Goal: Information Seeking & Learning: Find contact information

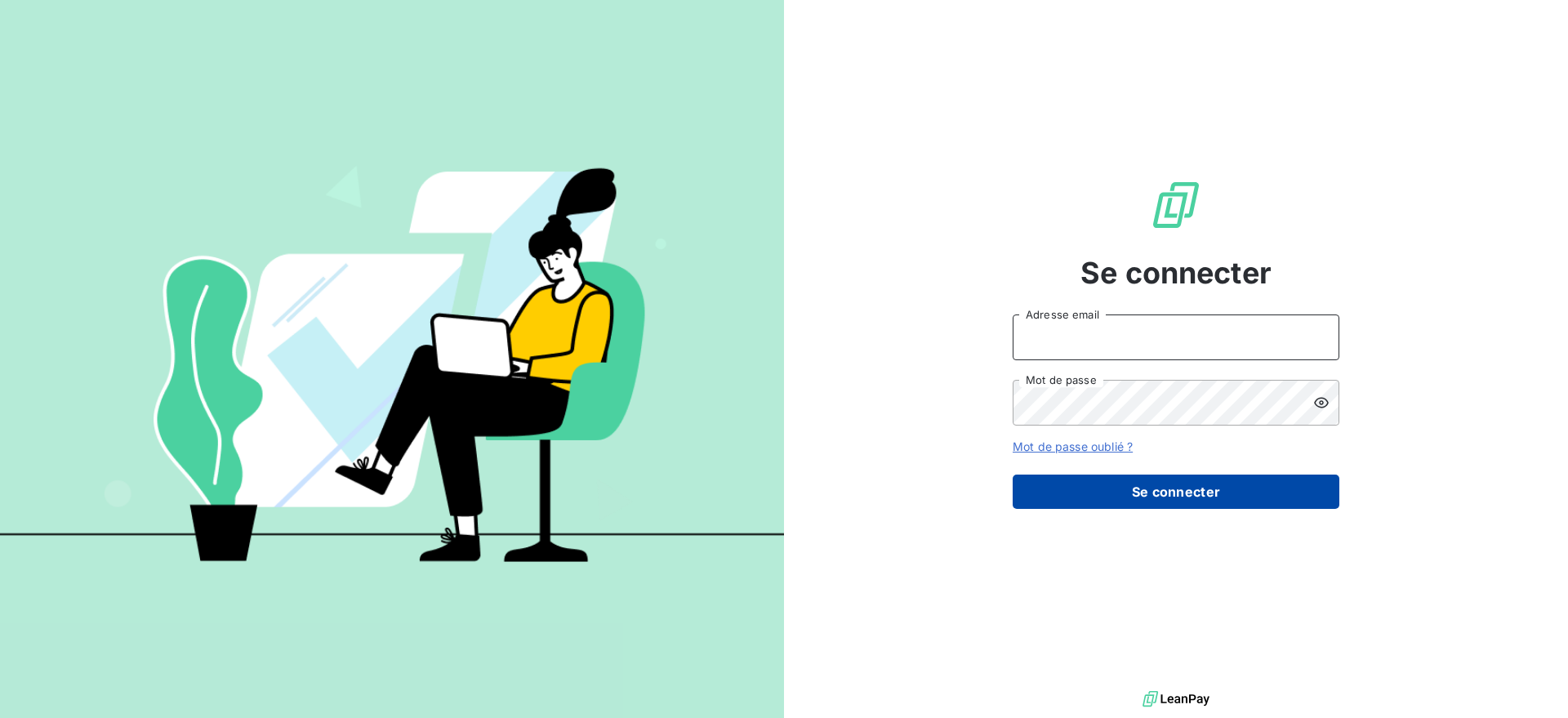
type input "[EMAIL_ADDRESS][DOMAIN_NAME]"
click at [1275, 505] on button "Se connecter" at bounding box center [1176, 491] width 326 height 34
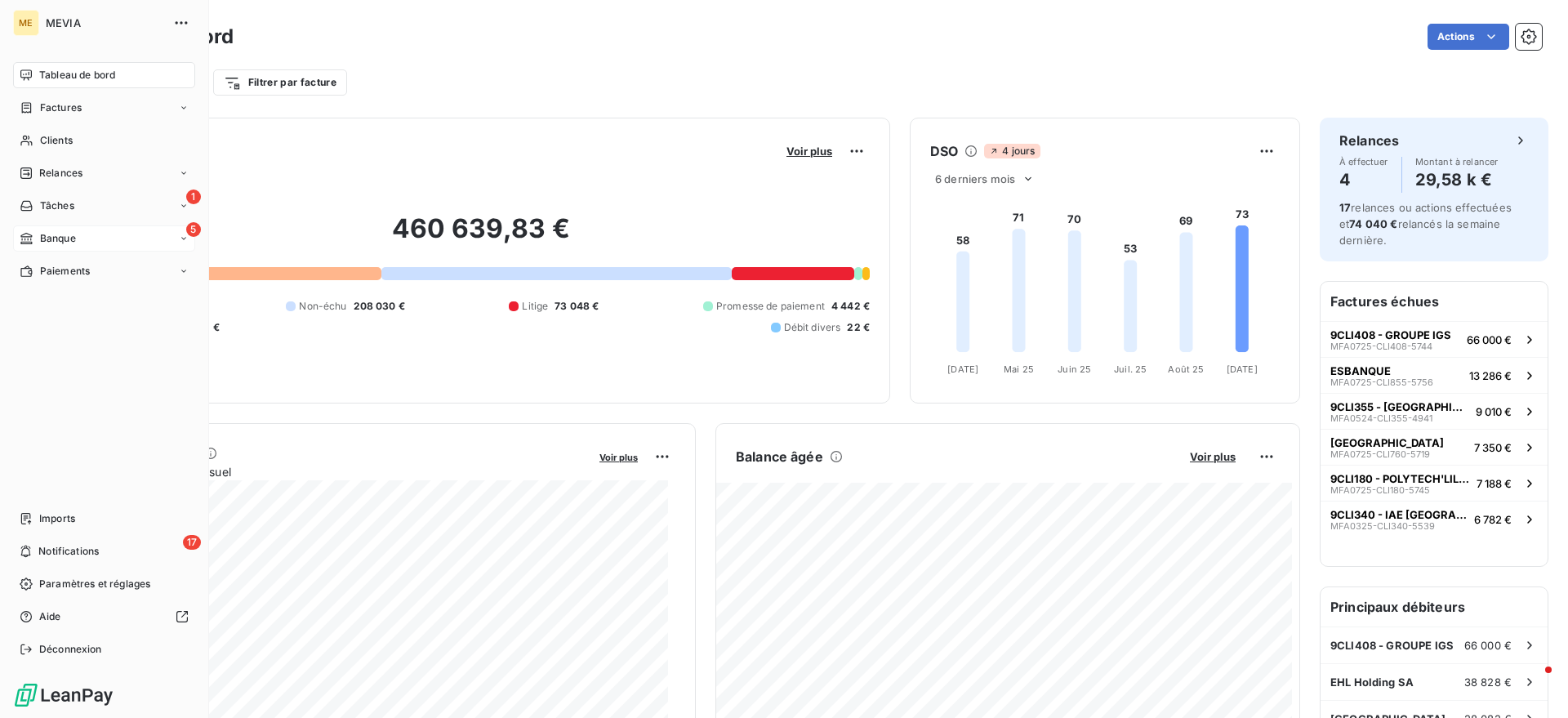
click at [53, 234] on span "Banque" at bounding box center [57, 239] width 36 height 15
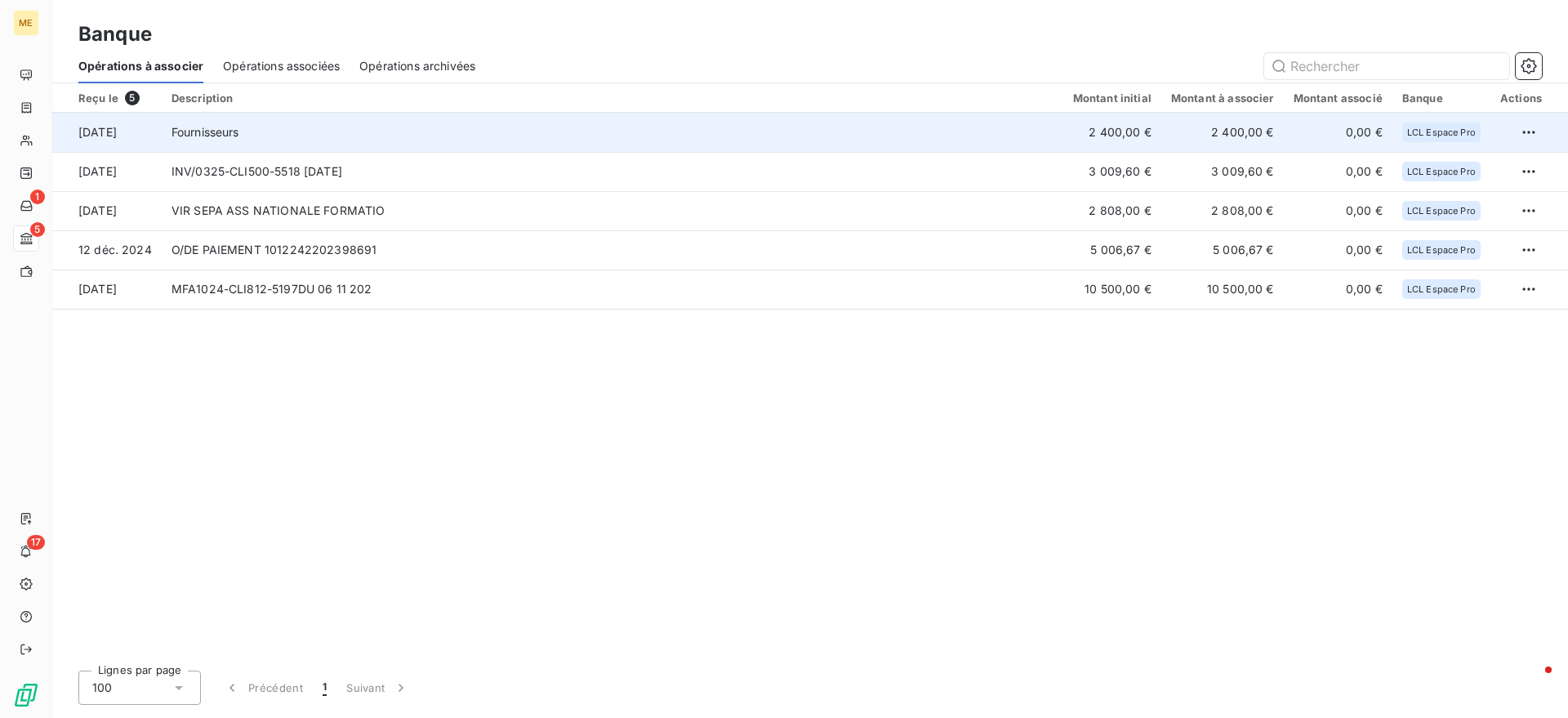
click at [384, 118] on td "Fournisseurs" at bounding box center [612, 132] width 902 height 39
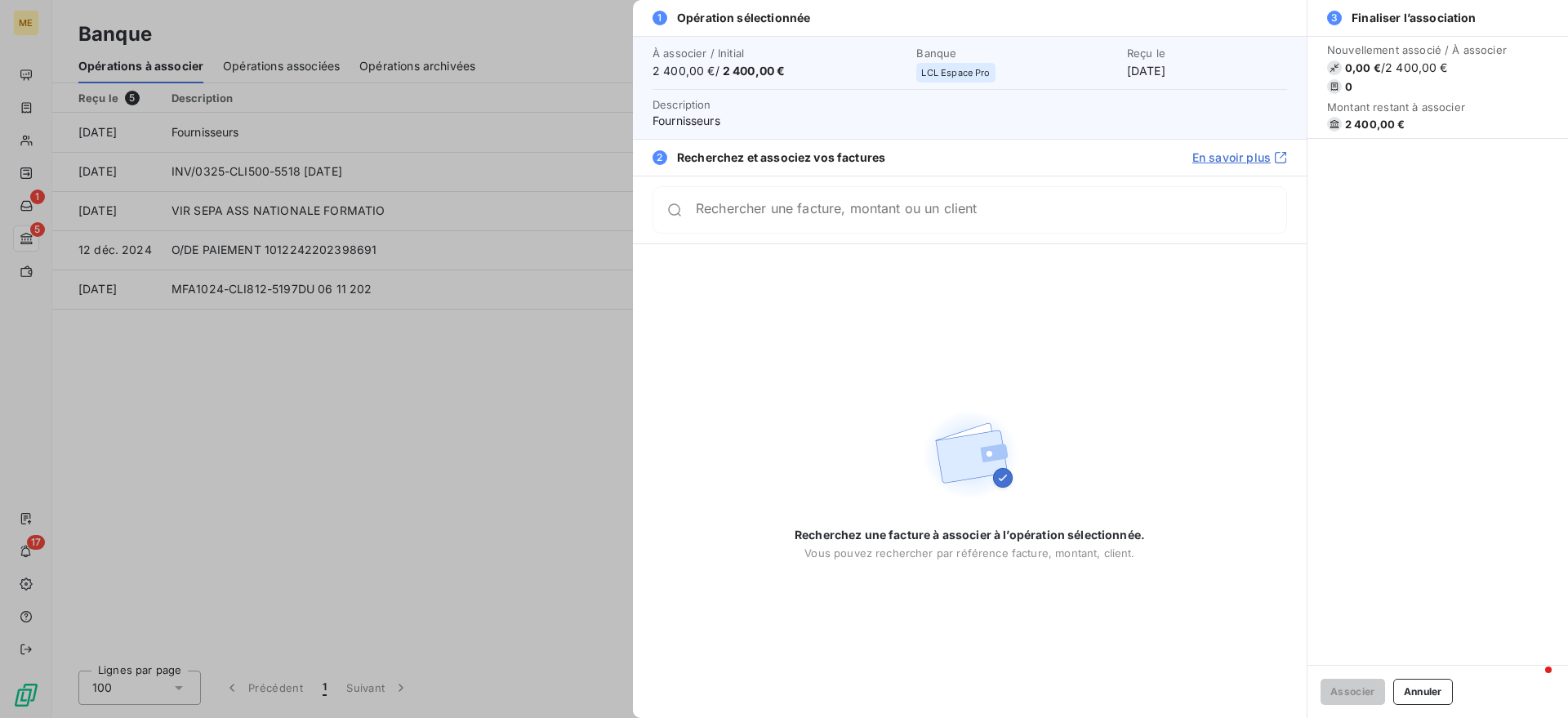
click at [807, 217] on input "Rechercher une facture, montant ou un client" at bounding box center [991, 210] width 590 height 17
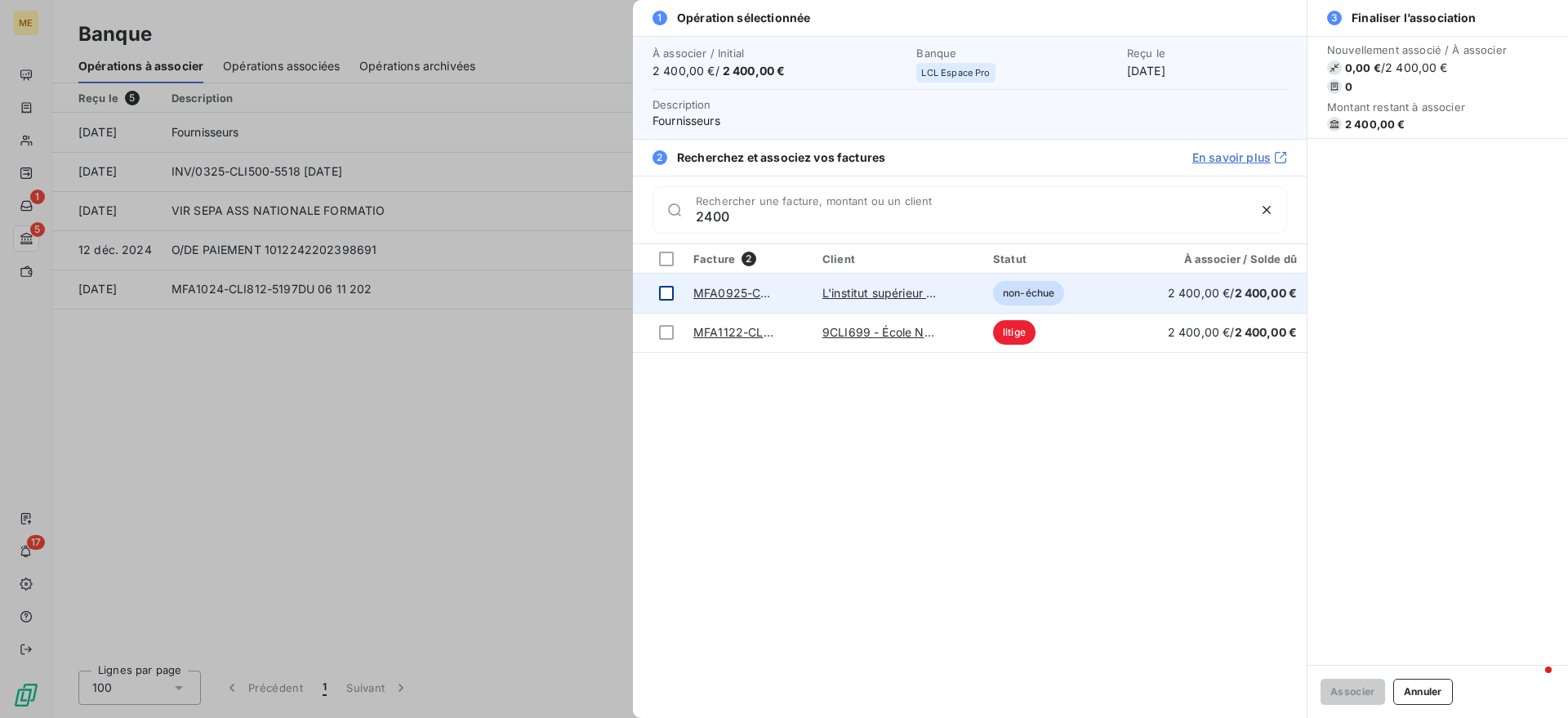
type input "2400"
click at [672, 296] on div at bounding box center [667, 293] width 15 height 15
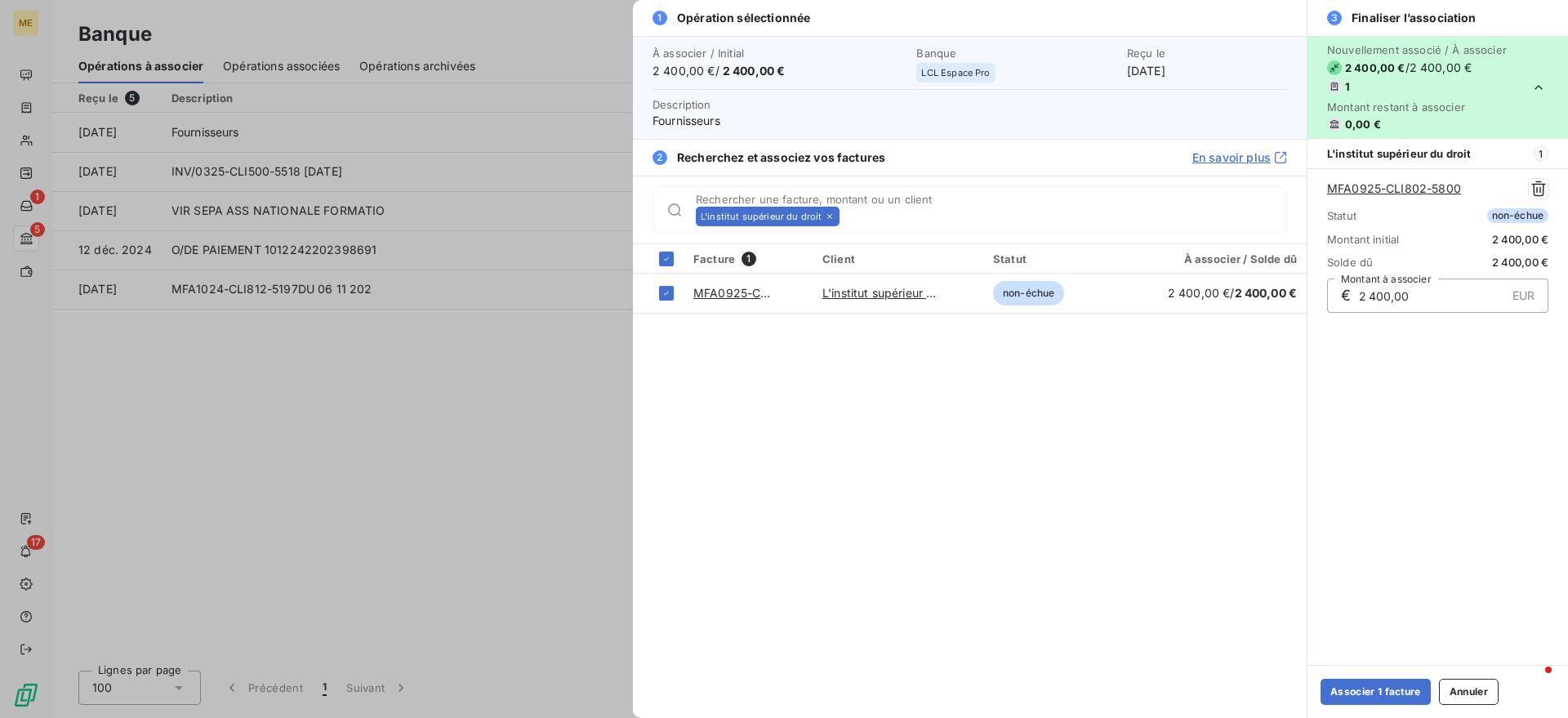
click at [672, 296] on div at bounding box center [667, 293] width 15 height 15
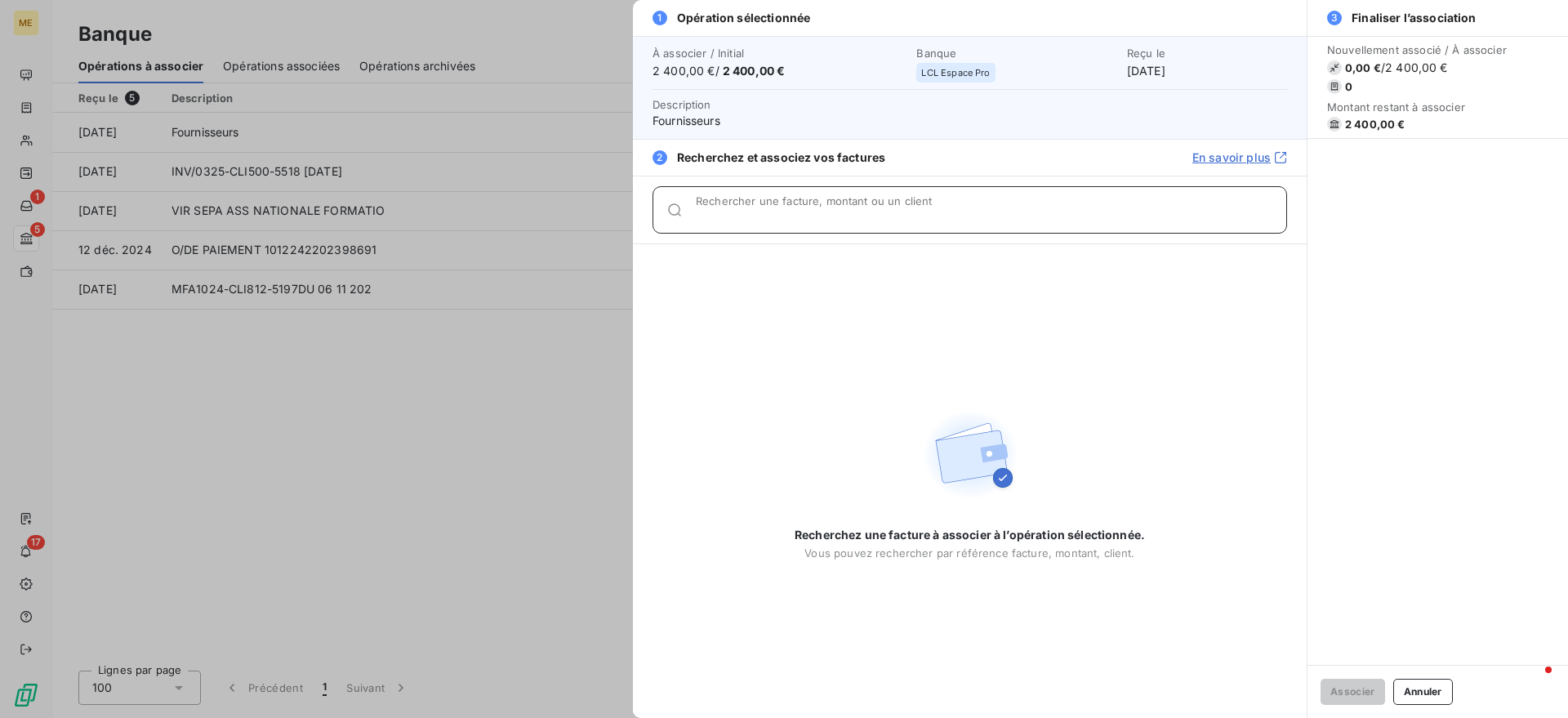
click at [751, 202] on div "Rechercher une facture, montant ou un client" at bounding box center [991, 210] width 590 height 17
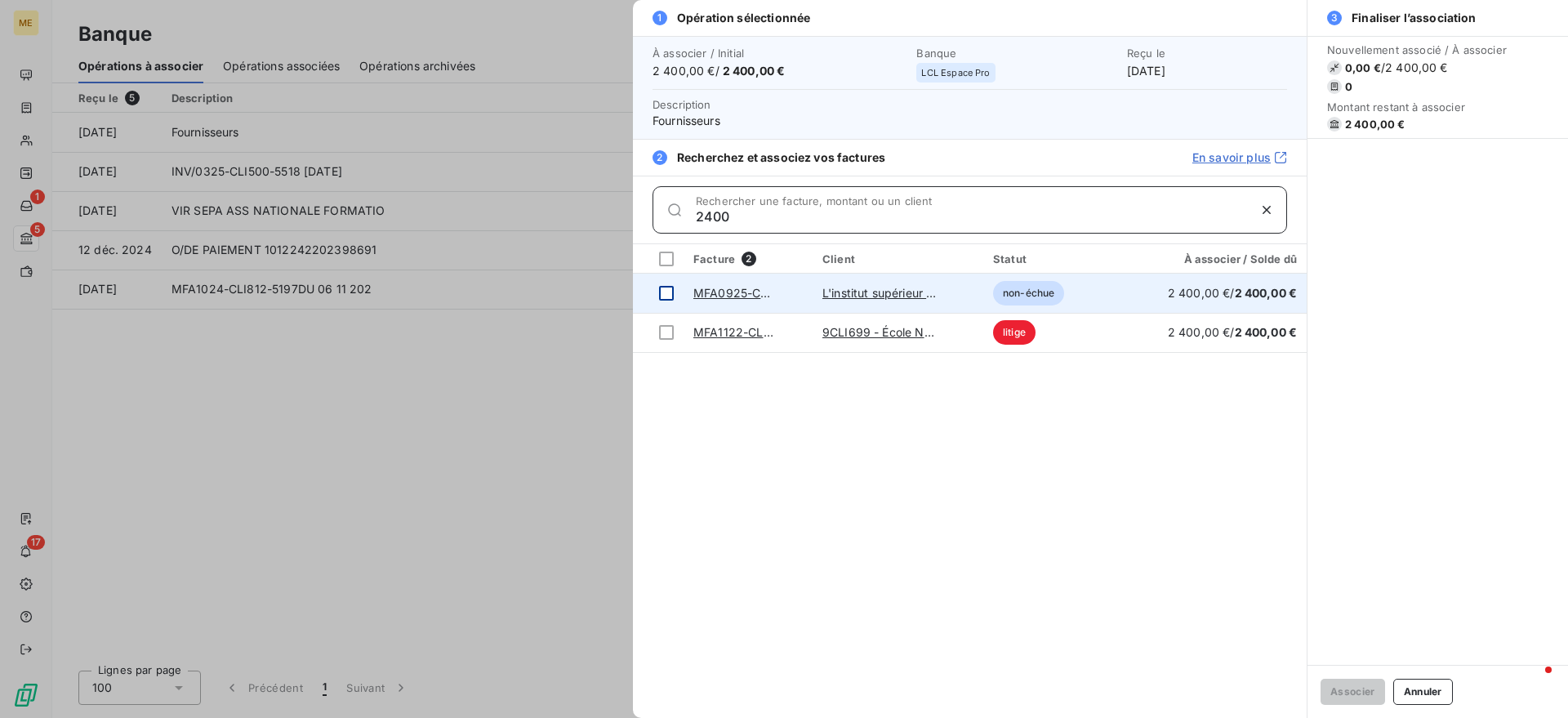
type input "2400"
click at [656, 293] on td at bounding box center [658, 293] width 51 height 39
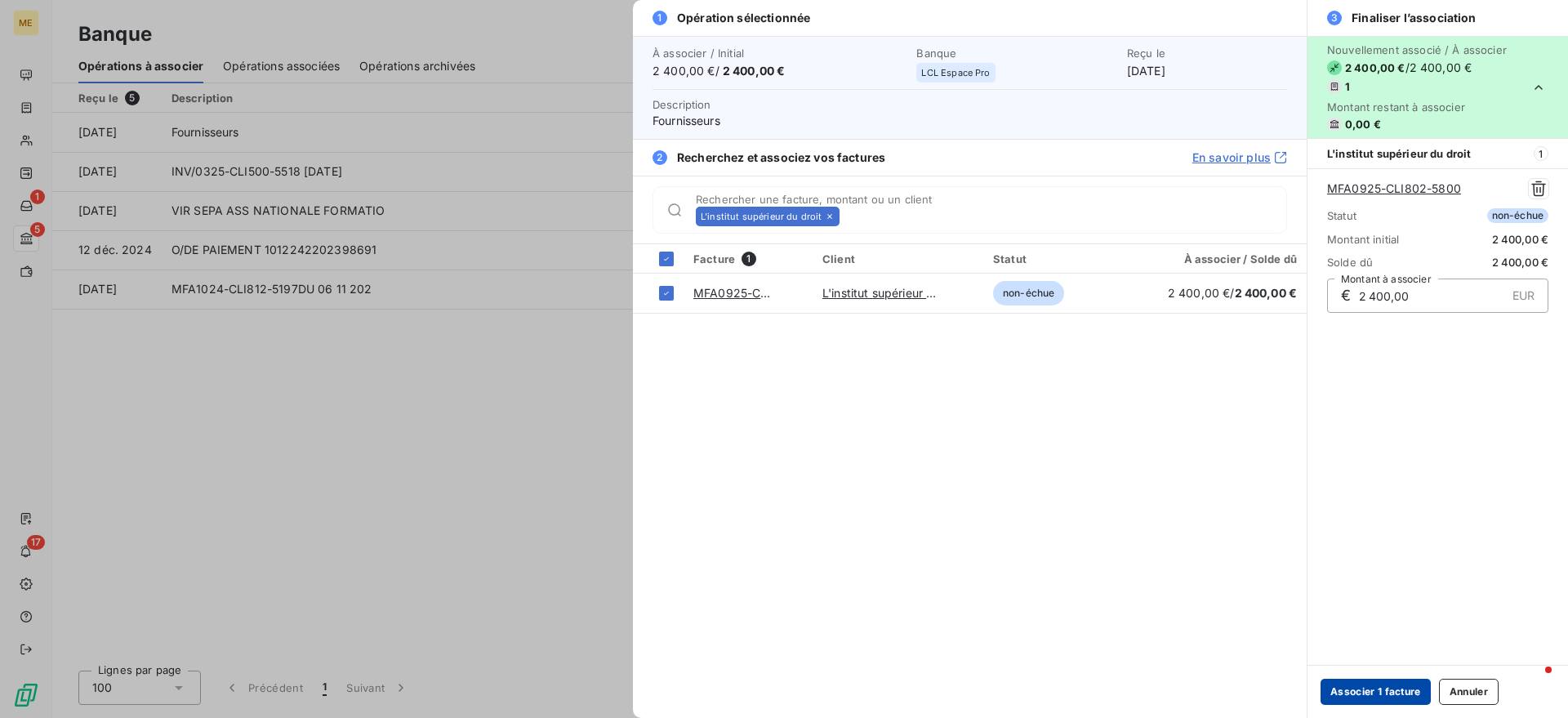
click at [1411, 687] on button "Associer 1 facture" at bounding box center [1376, 691] width 110 height 26
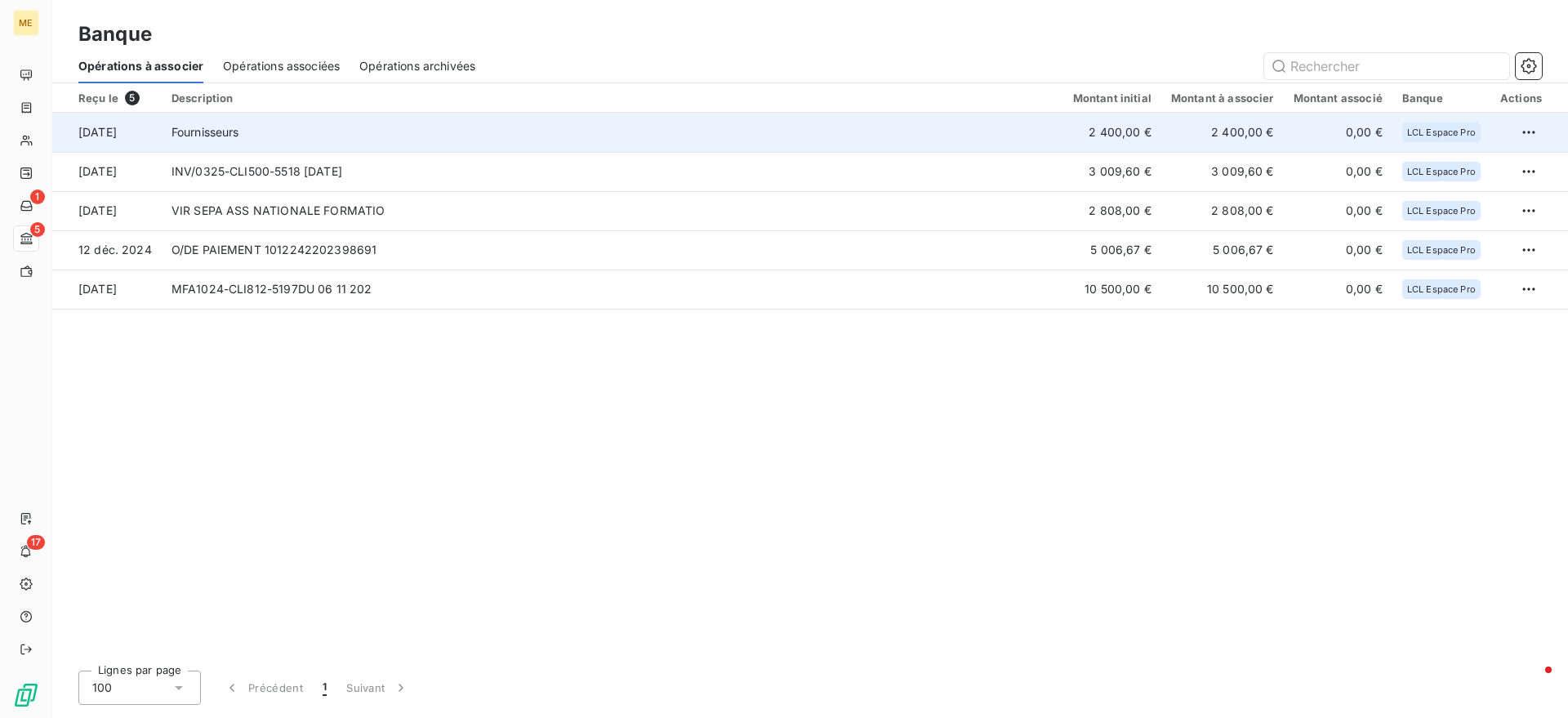
click at [473, 130] on td "Fournisseurs" at bounding box center [612, 132] width 902 height 39
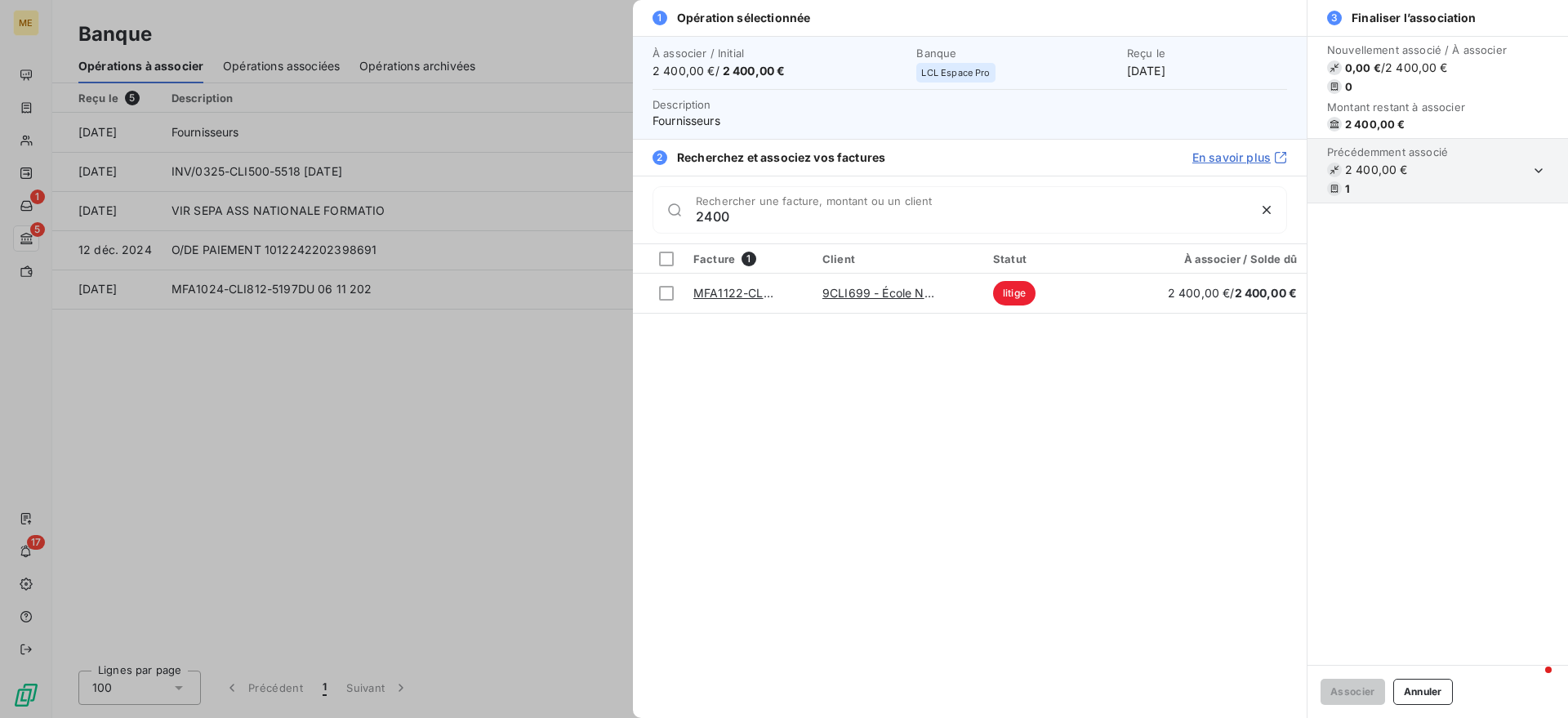
type input "2400"
click at [799, 360] on div "Facture 1 Client Statut À associer / Solde dû MFA1122-CLI699-3981 9CLI699 - Éco…" at bounding box center [969, 481] width 674 height 474
click at [365, 402] on div at bounding box center [784, 359] width 1568 height 718
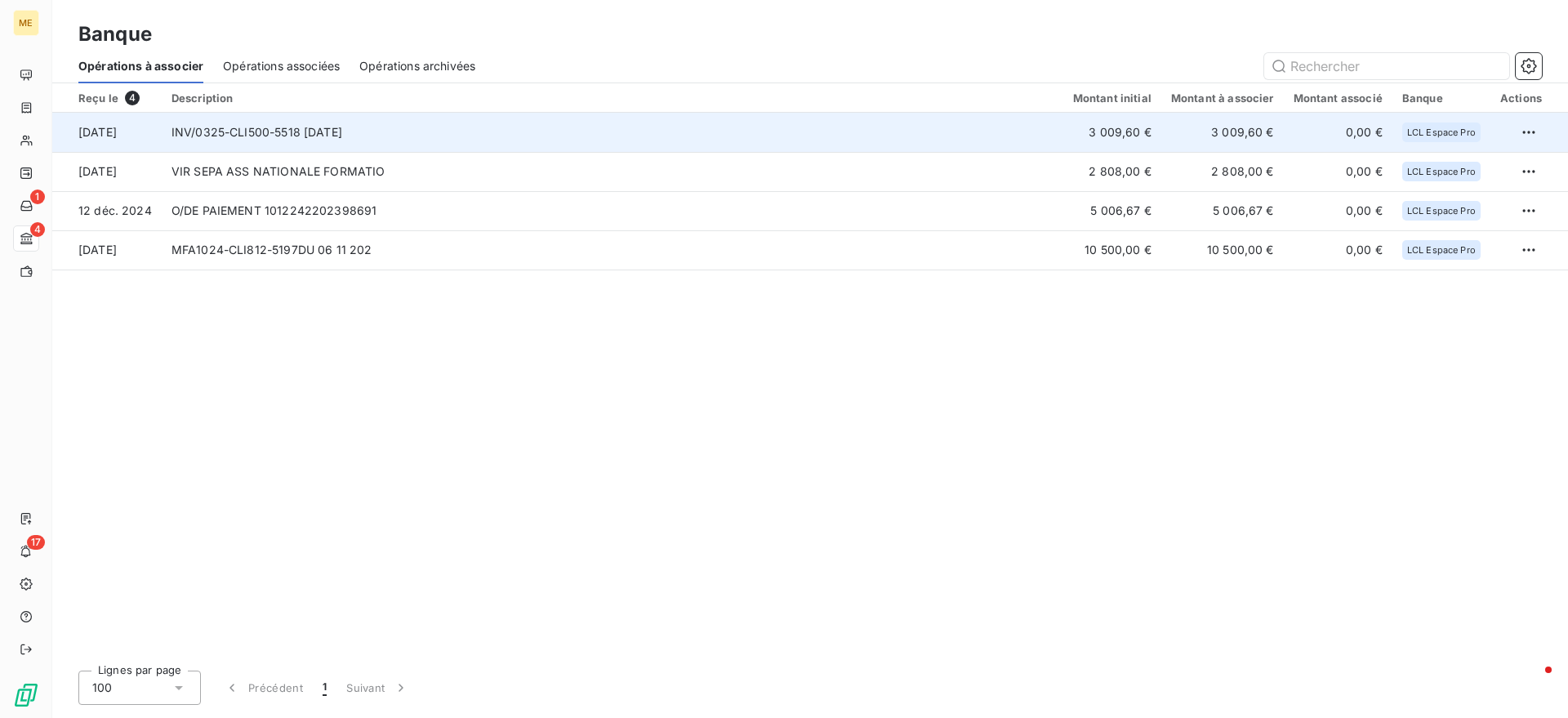
click at [360, 127] on td "INV/0325-CLI500-5518 [DATE]" at bounding box center [612, 132] width 902 height 39
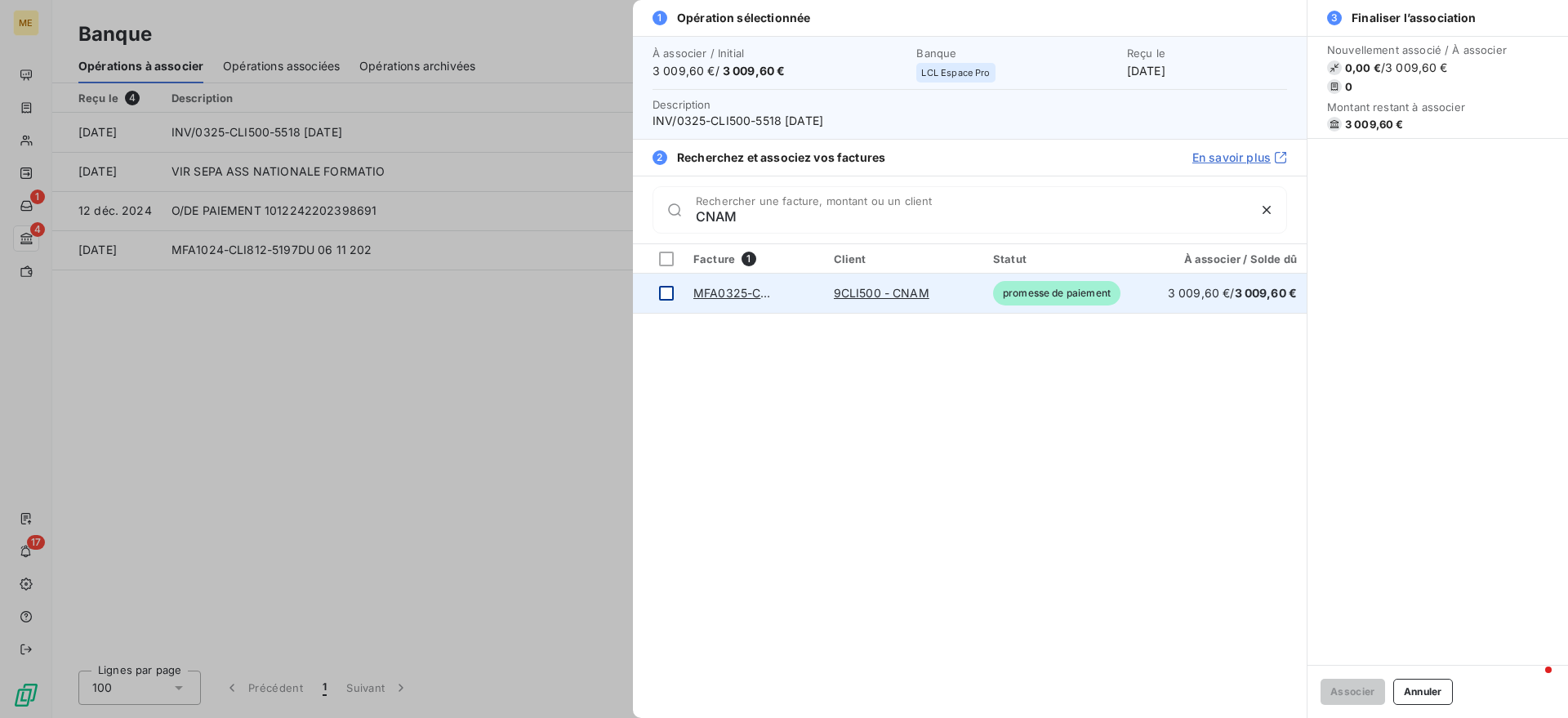
type input "CNAM"
click at [672, 292] on div at bounding box center [667, 293] width 15 height 15
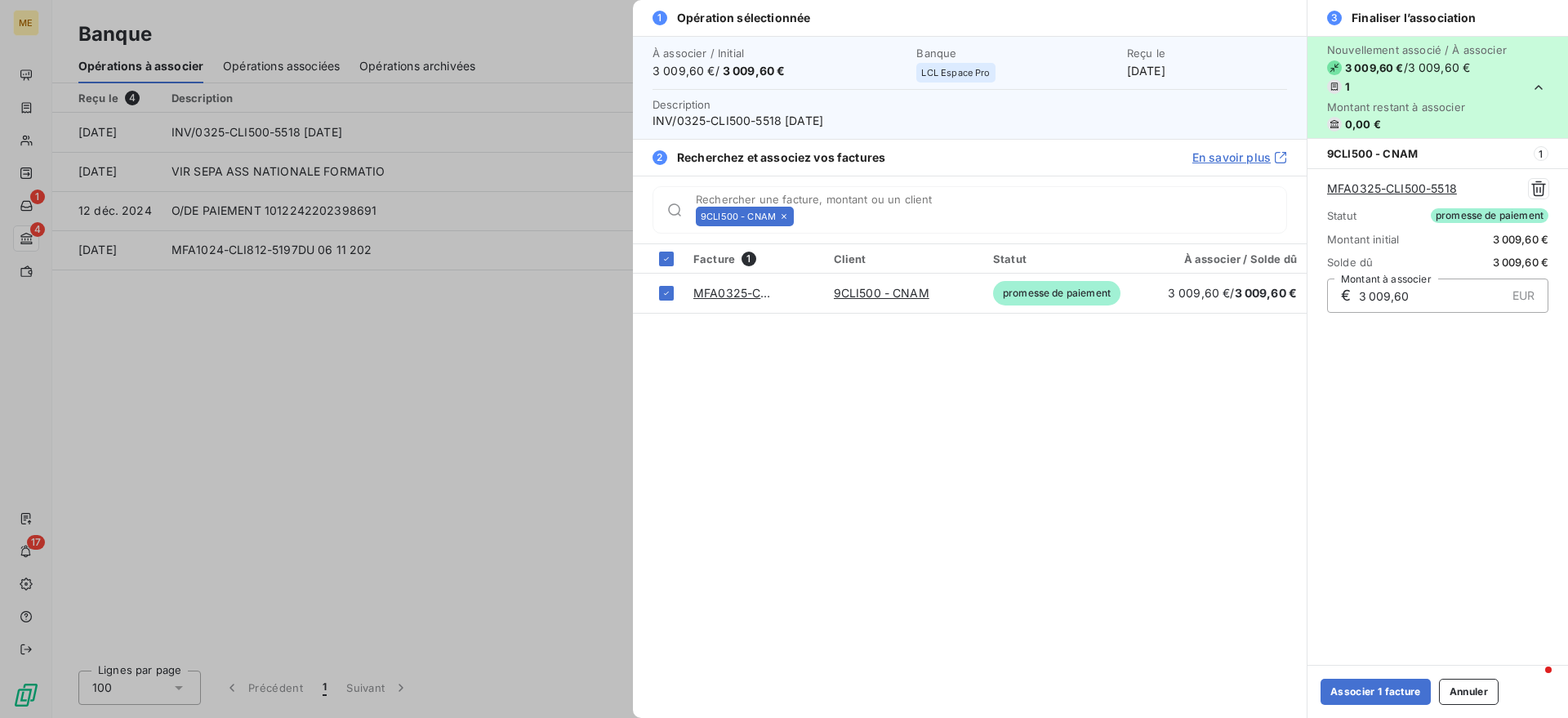
click at [1383, 706] on div "Associer 1 facture Annuler" at bounding box center [1438, 692] width 261 height 53
click at [1380, 687] on button "Associer 1 facture" at bounding box center [1376, 691] width 110 height 26
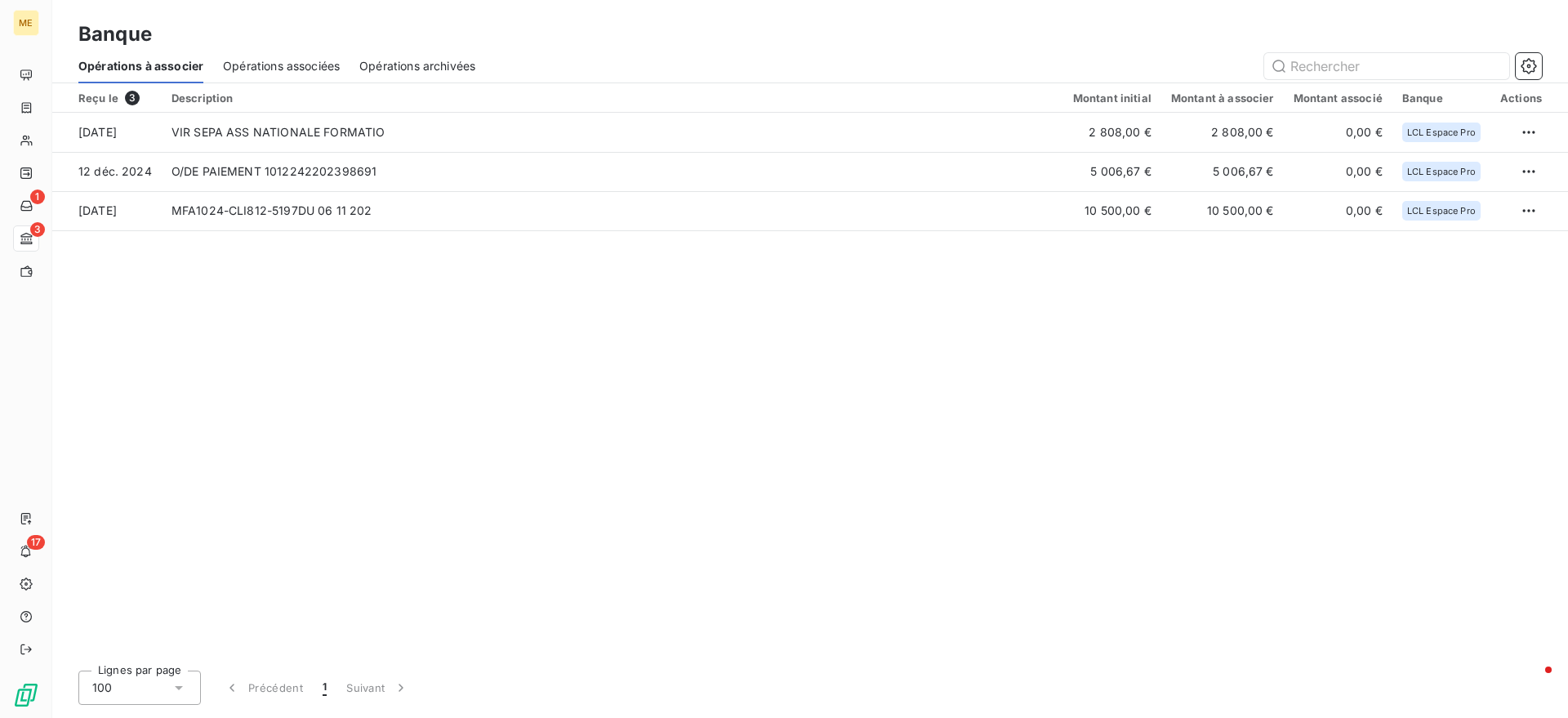
click at [247, 67] on span "Opérations associées" at bounding box center [281, 67] width 117 height 17
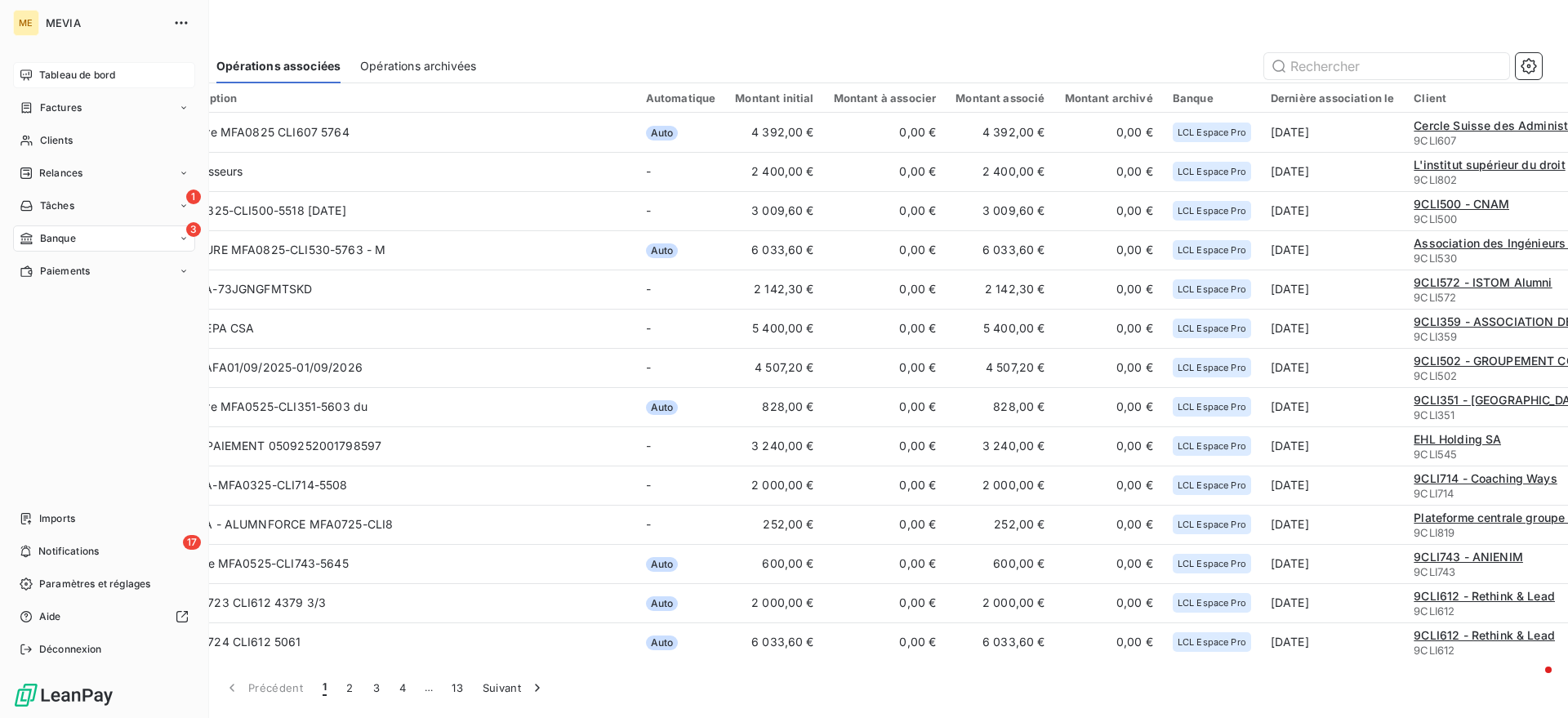
click at [74, 62] on div "Tableau de bord" at bounding box center [104, 75] width 182 height 26
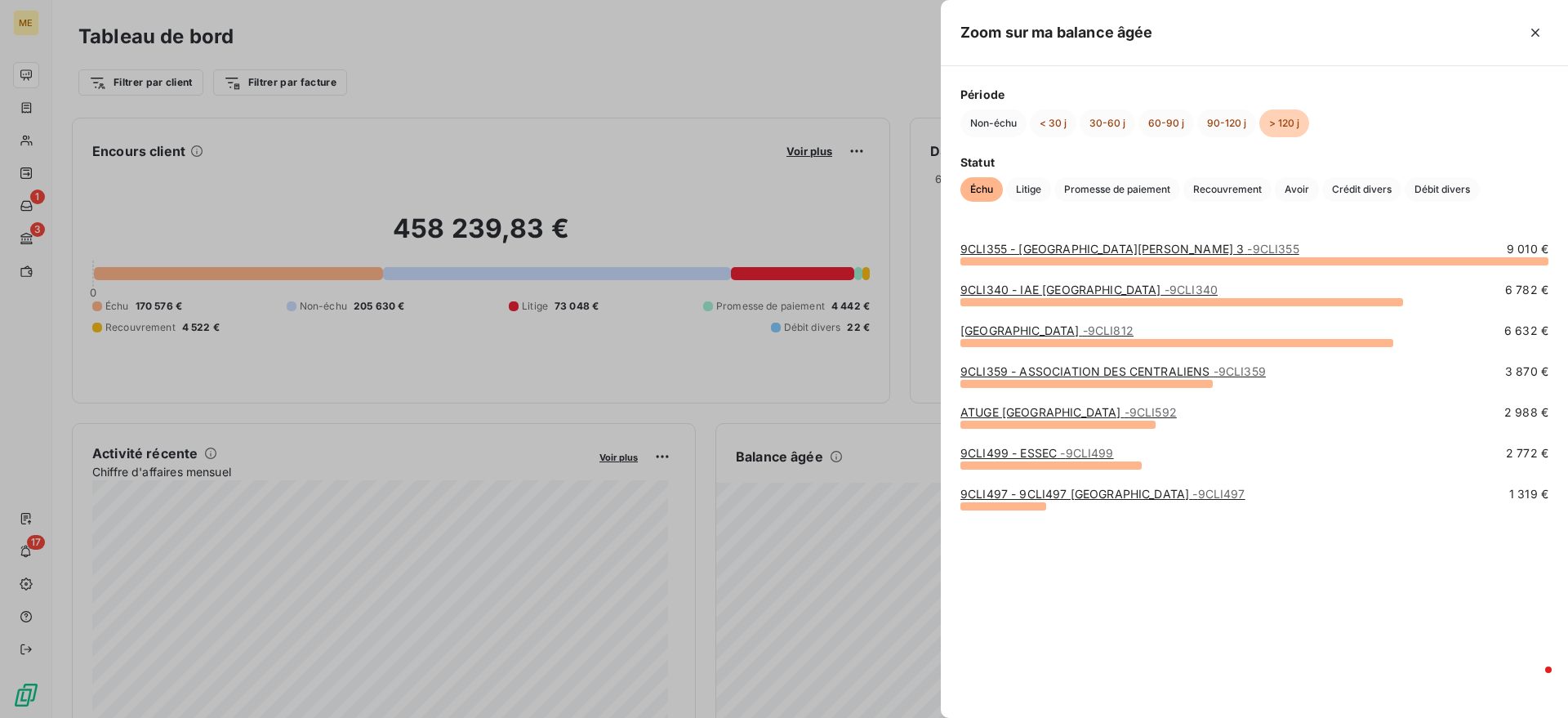
click at [1078, 242] on link "9CLI355 - [GEOGRAPHIC_DATA][PERSON_NAME] 3 - 9CLI355" at bounding box center [1130, 248] width 339 height 14
click at [1067, 282] on div "9CLI340 - IAE [GEOGRAPHIC_DATA] - 9CLI340" at bounding box center [1089, 290] width 257 height 17
click at [1059, 286] on link "9CLI340 - IAE [GEOGRAPHIC_DATA] - 9CLI340" at bounding box center [1089, 289] width 257 height 14
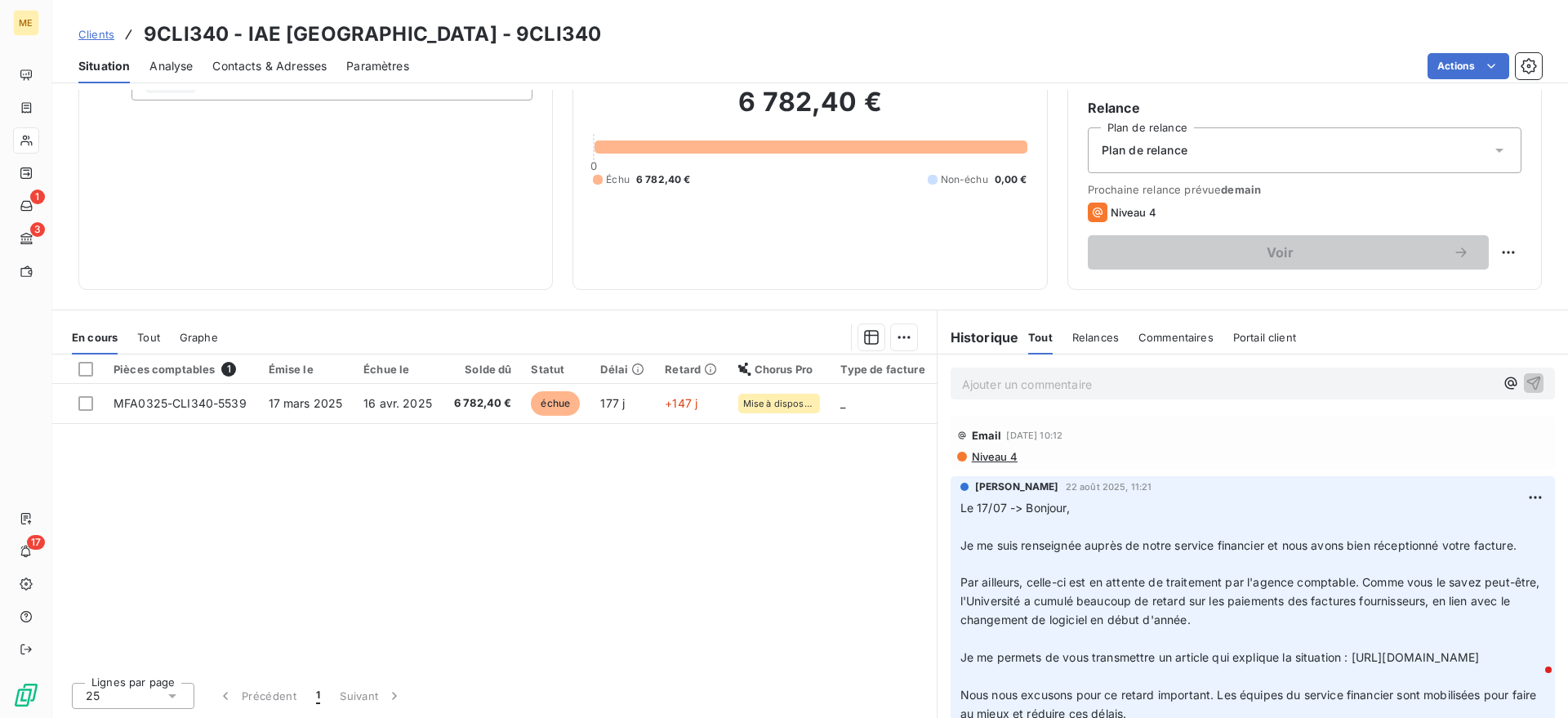
scroll to position [102, 0]
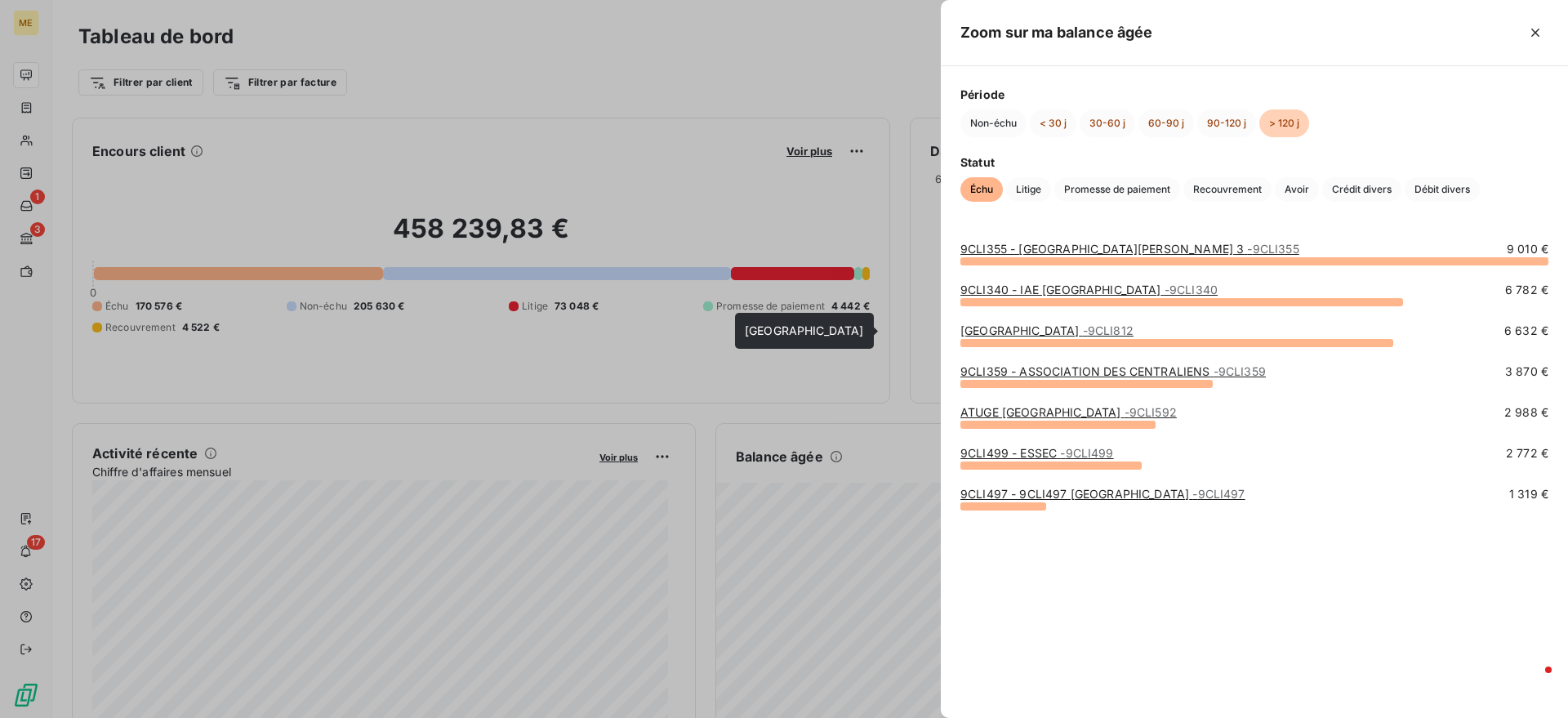
click at [1032, 328] on link "[GEOGRAPHIC_DATA] - 9CLI812" at bounding box center [1048, 330] width 173 height 14
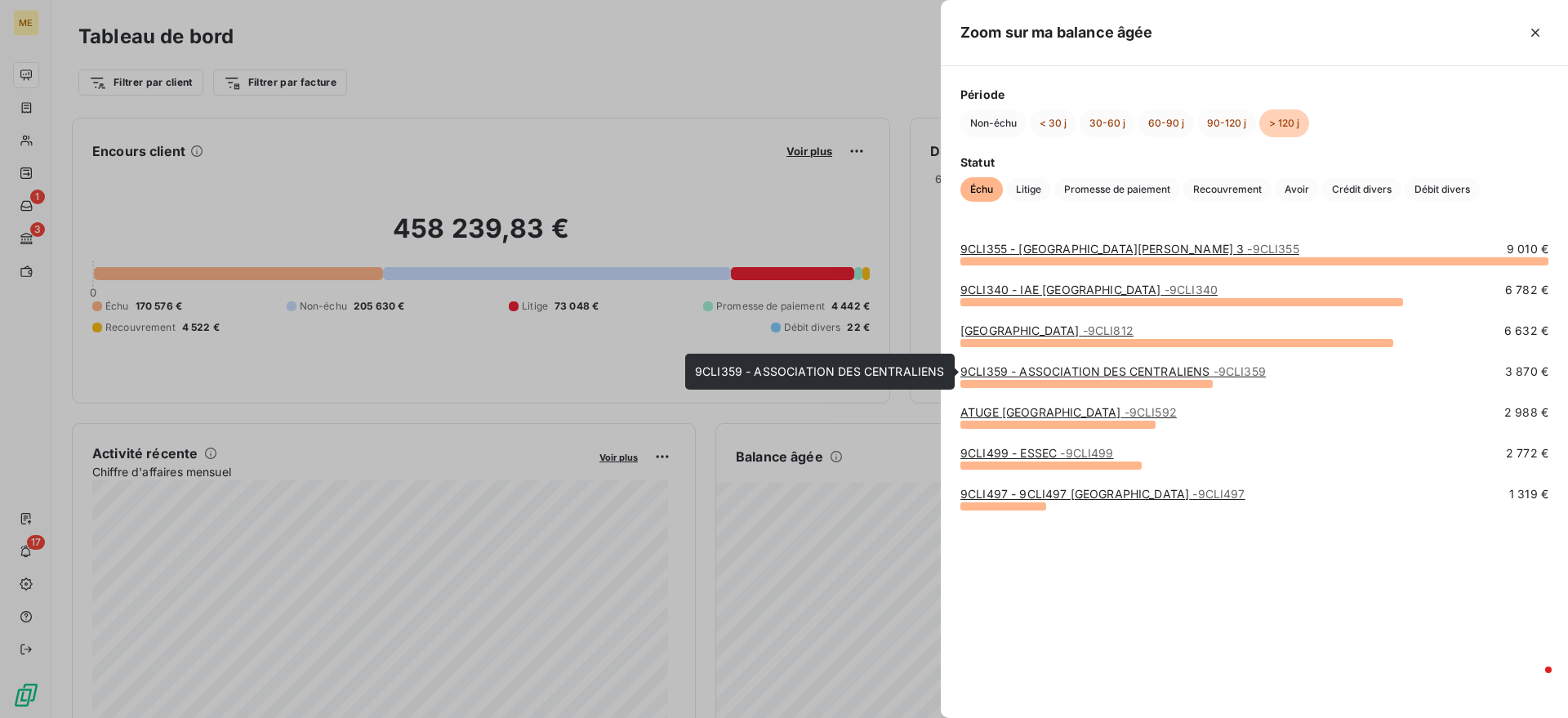
click at [1044, 371] on link "9CLI359 - ASSOCIATION DES CENTRALIENS - 9CLI359" at bounding box center [1113, 371] width 306 height 14
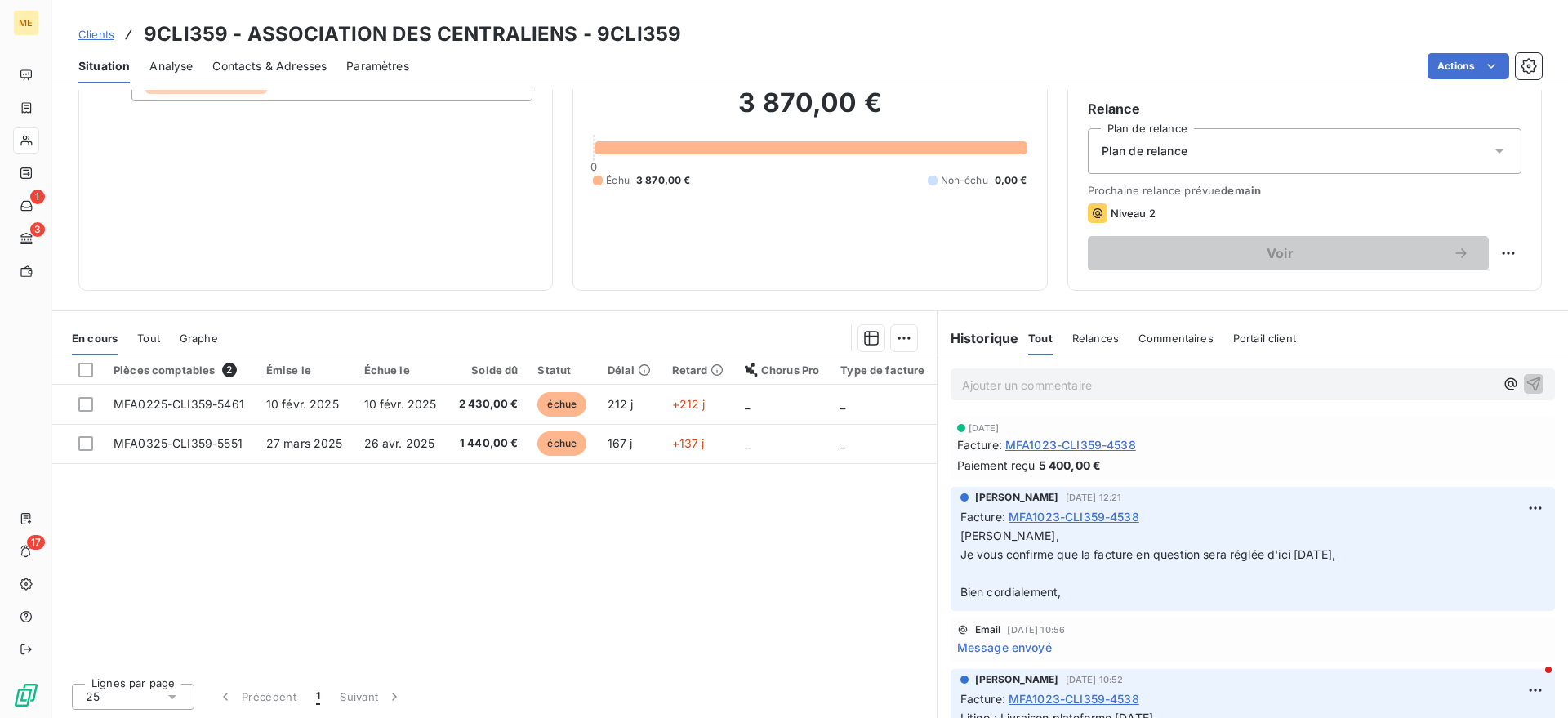
scroll to position [137, 0]
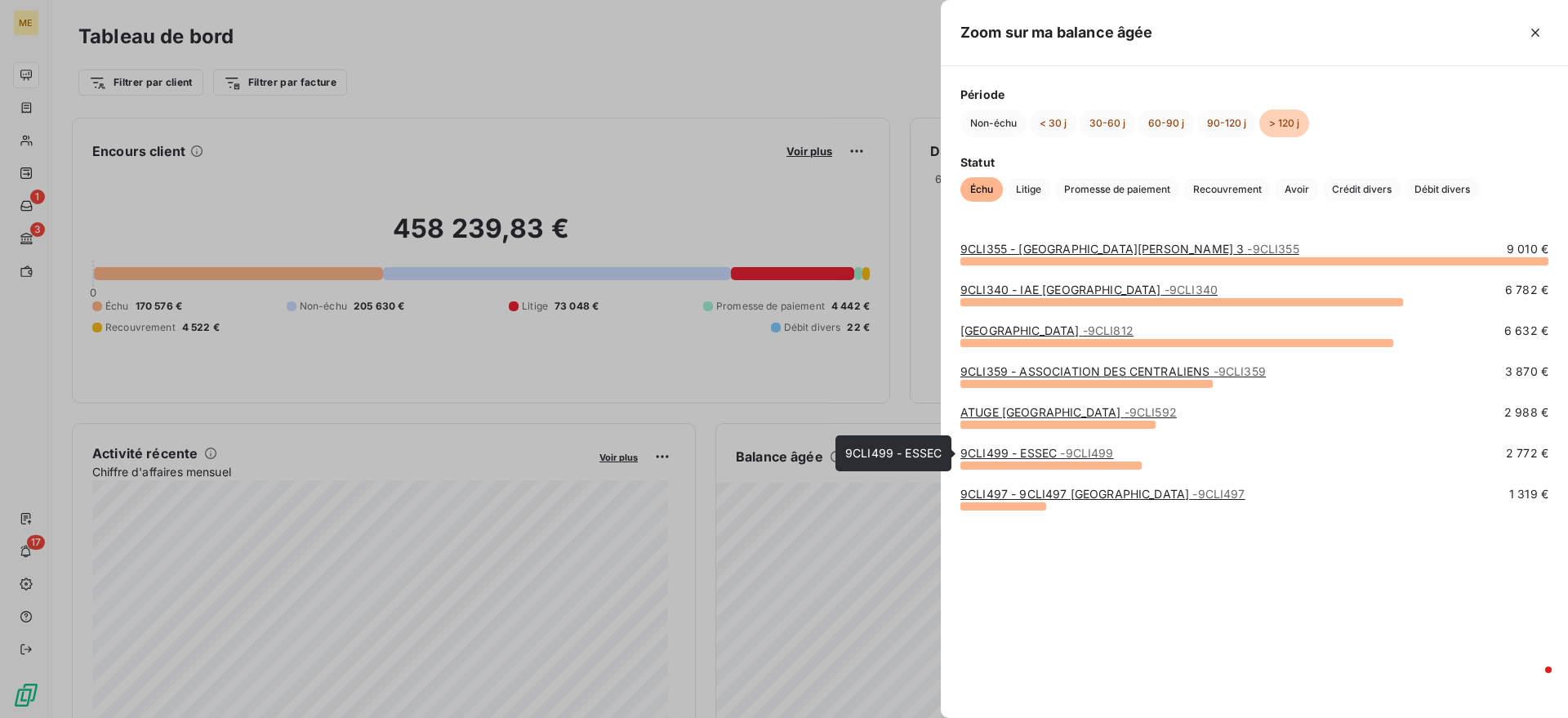
click at [1038, 456] on link "9CLI499 - ESSEC - 9CLI499" at bounding box center [1038, 453] width 153 height 14
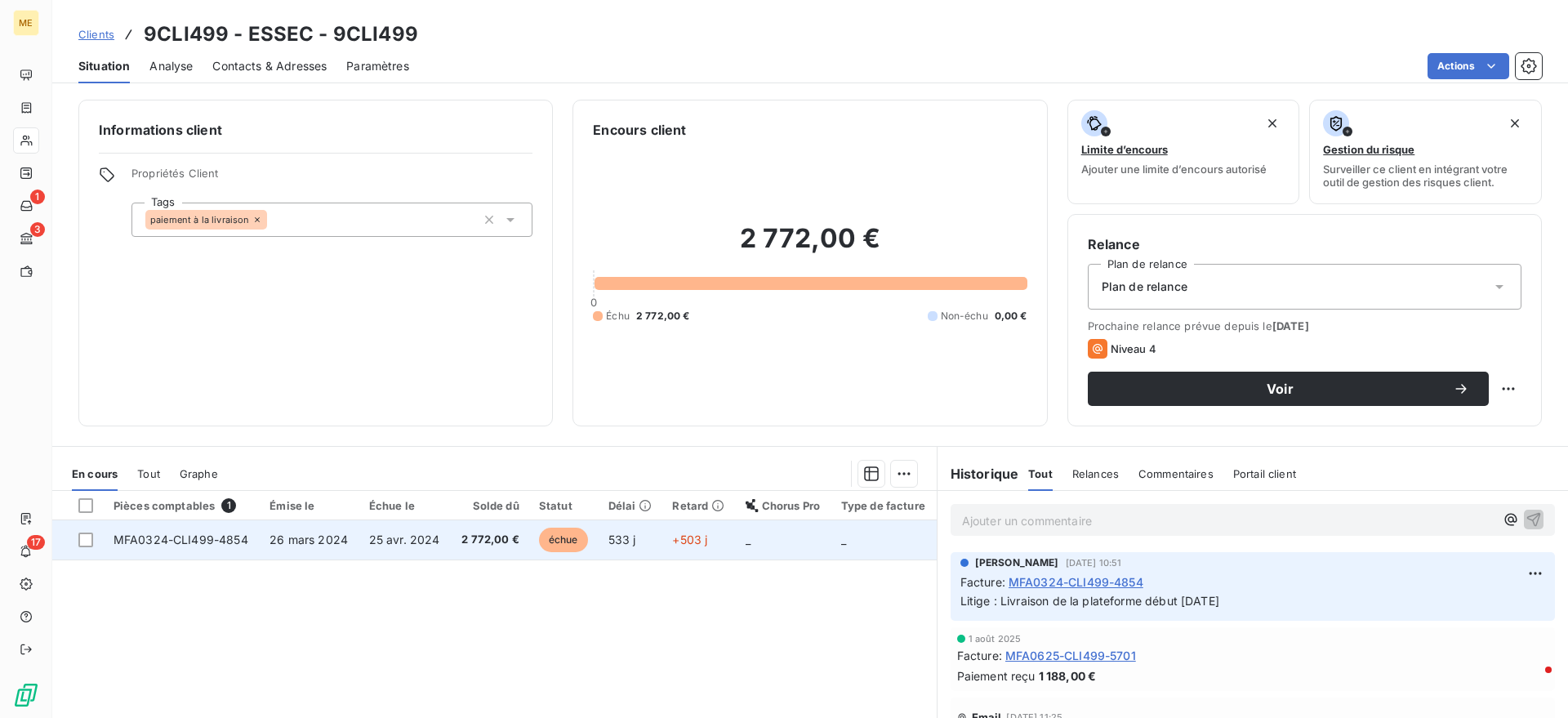
click at [416, 548] on td "25 avr. 2024" at bounding box center [406, 540] width 92 height 39
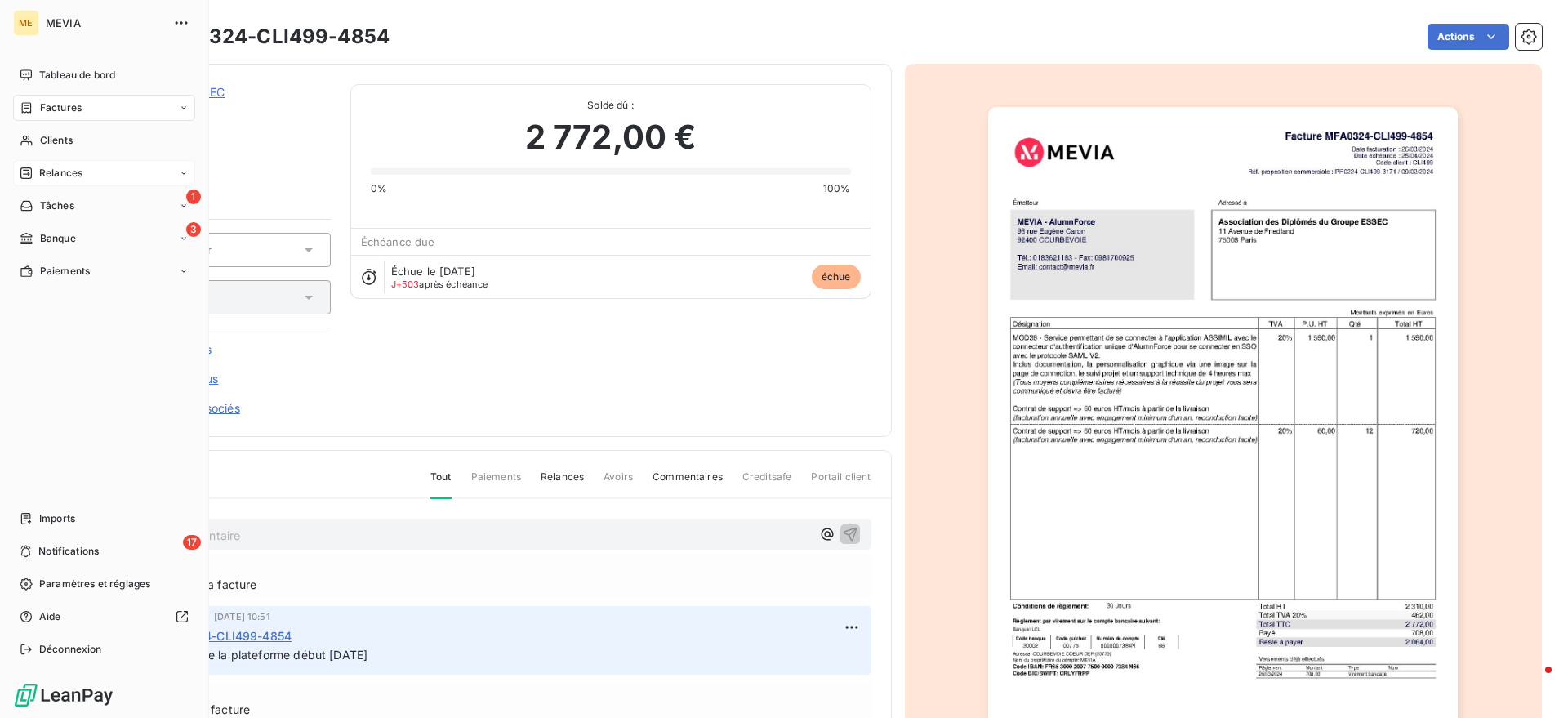
click at [59, 174] on span "Relances" at bounding box center [61, 173] width 43 height 15
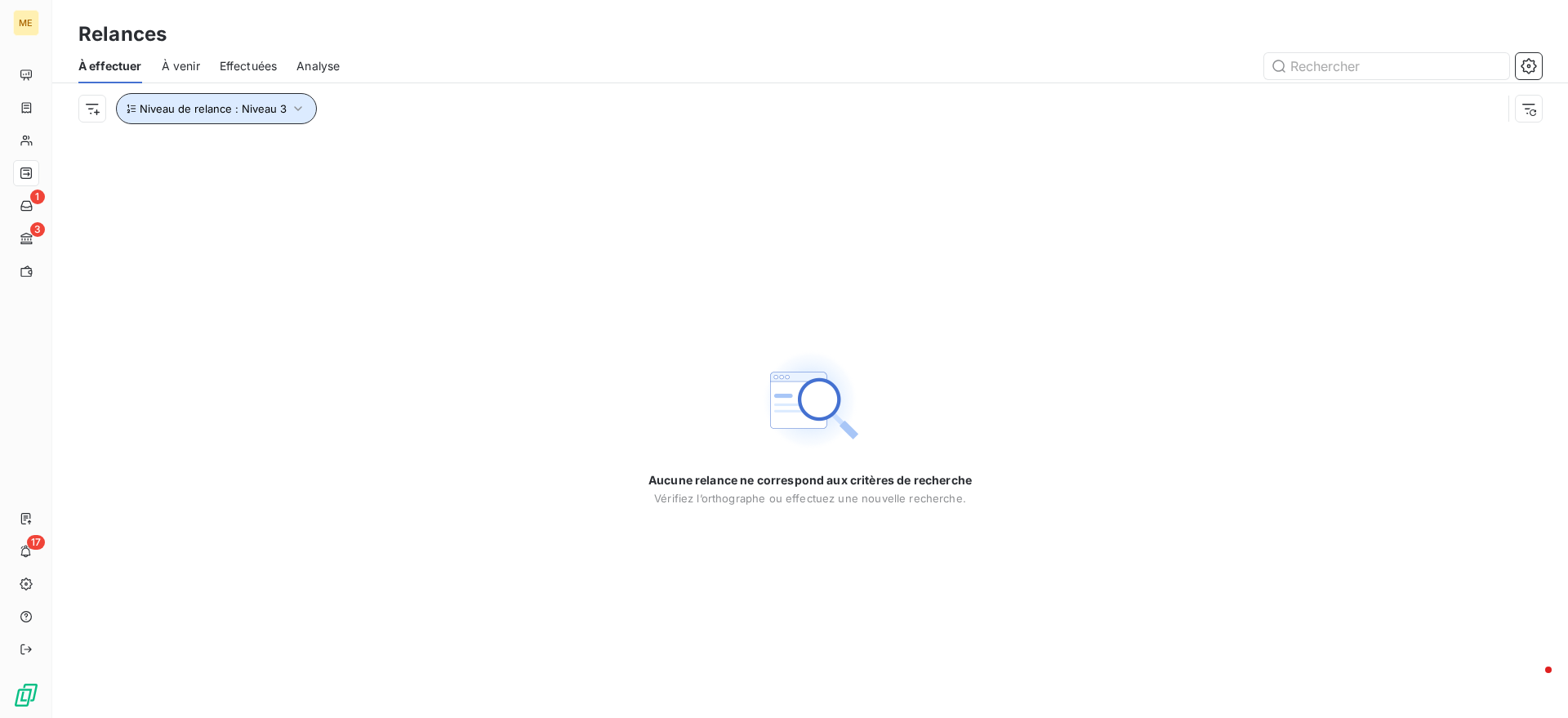
click at [276, 107] on span "Niveau de relance : Niveau 3" at bounding box center [213, 109] width 147 height 13
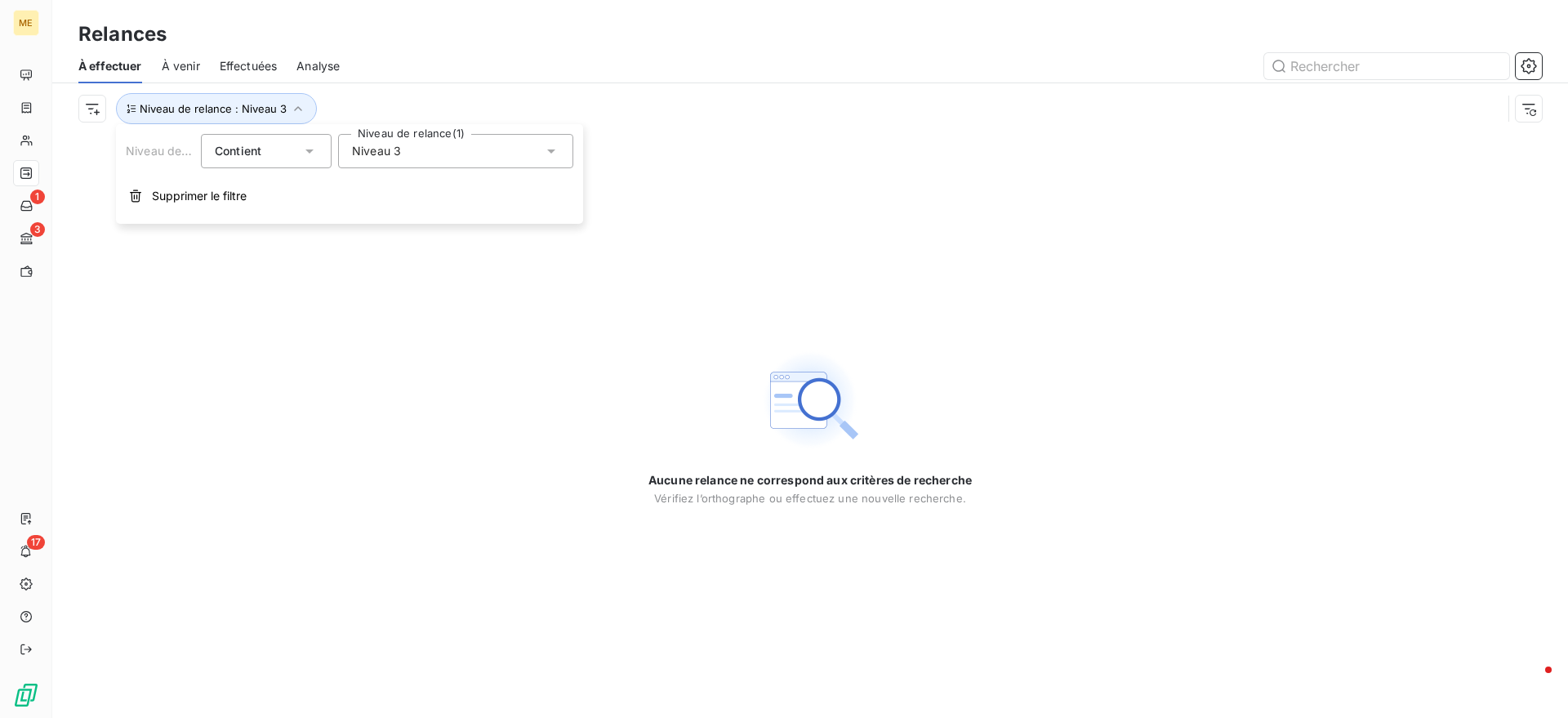
click at [428, 142] on div "Niveau 3" at bounding box center [455, 151] width 236 height 34
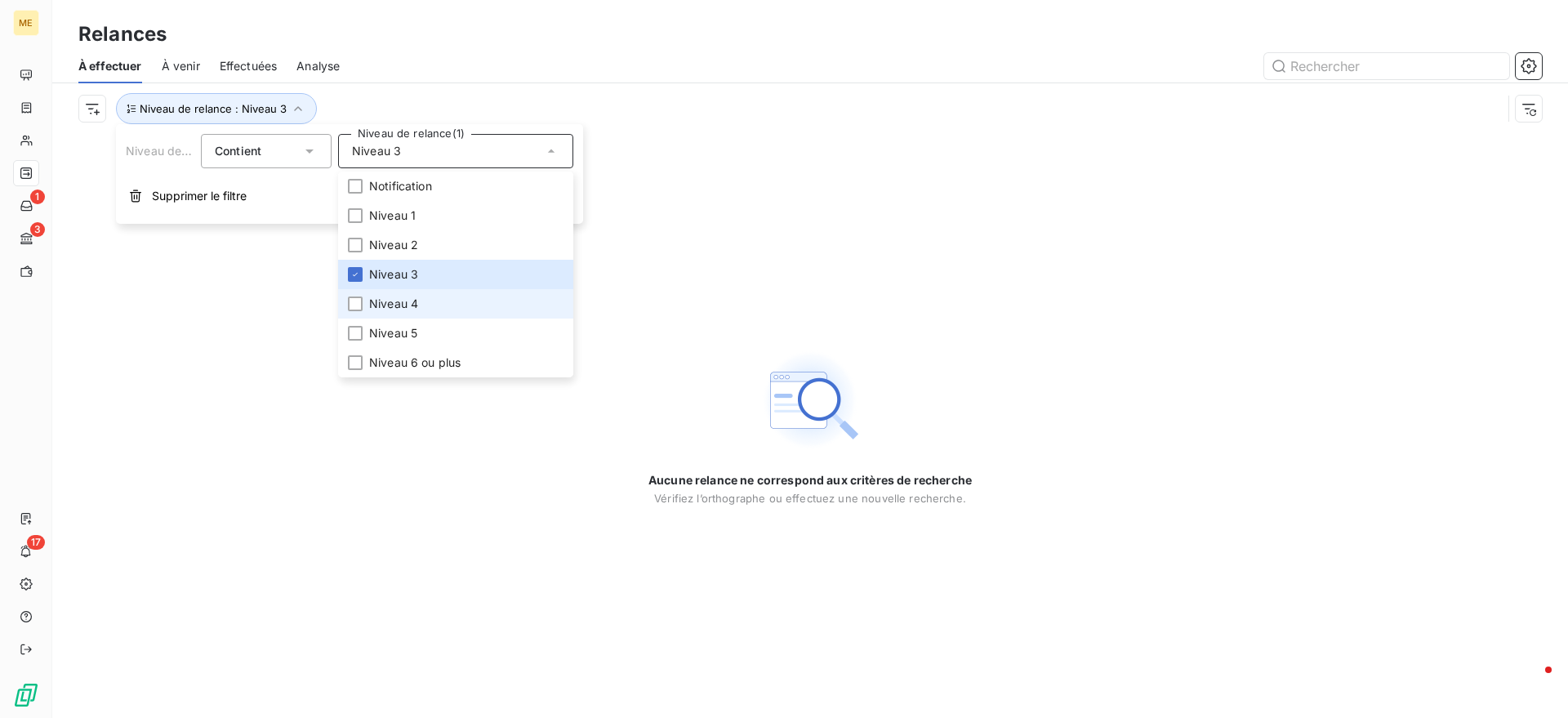
click at [394, 301] on span "Niveau 4" at bounding box center [393, 304] width 49 height 17
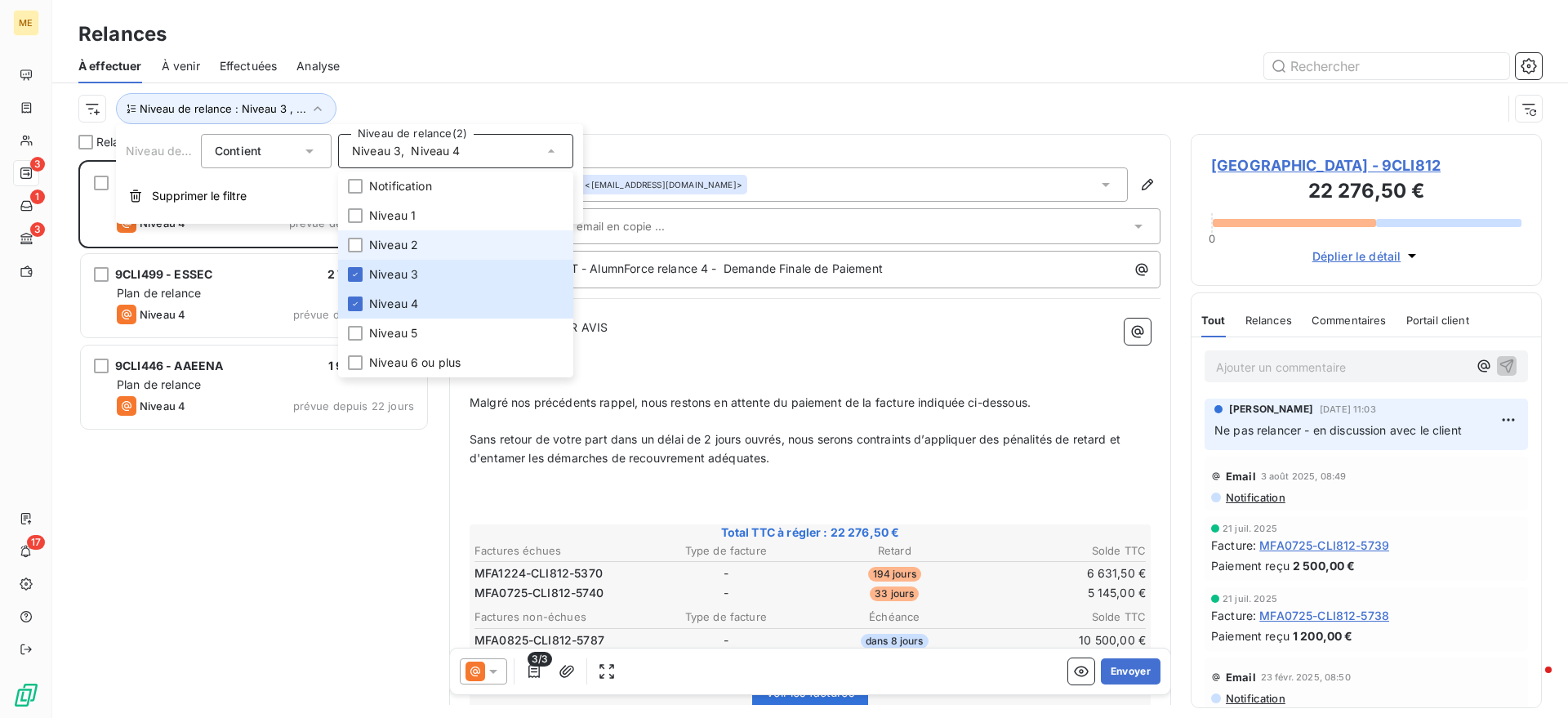
scroll to position [542, 336]
click at [385, 244] on span "Niveau 2" at bounding box center [393, 245] width 49 height 17
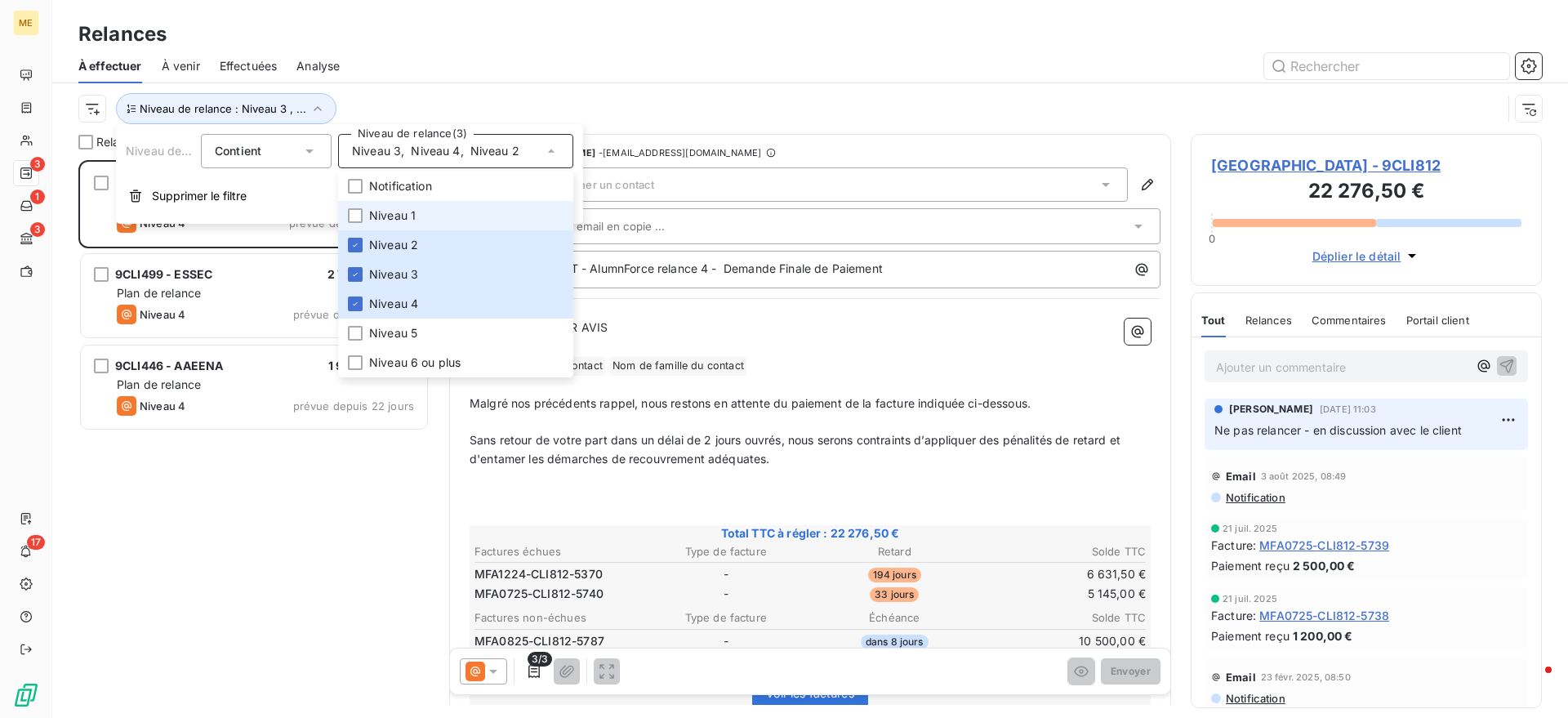
click at [387, 215] on span "Niveau 1" at bounding box center [392, 216] width 47 height 17
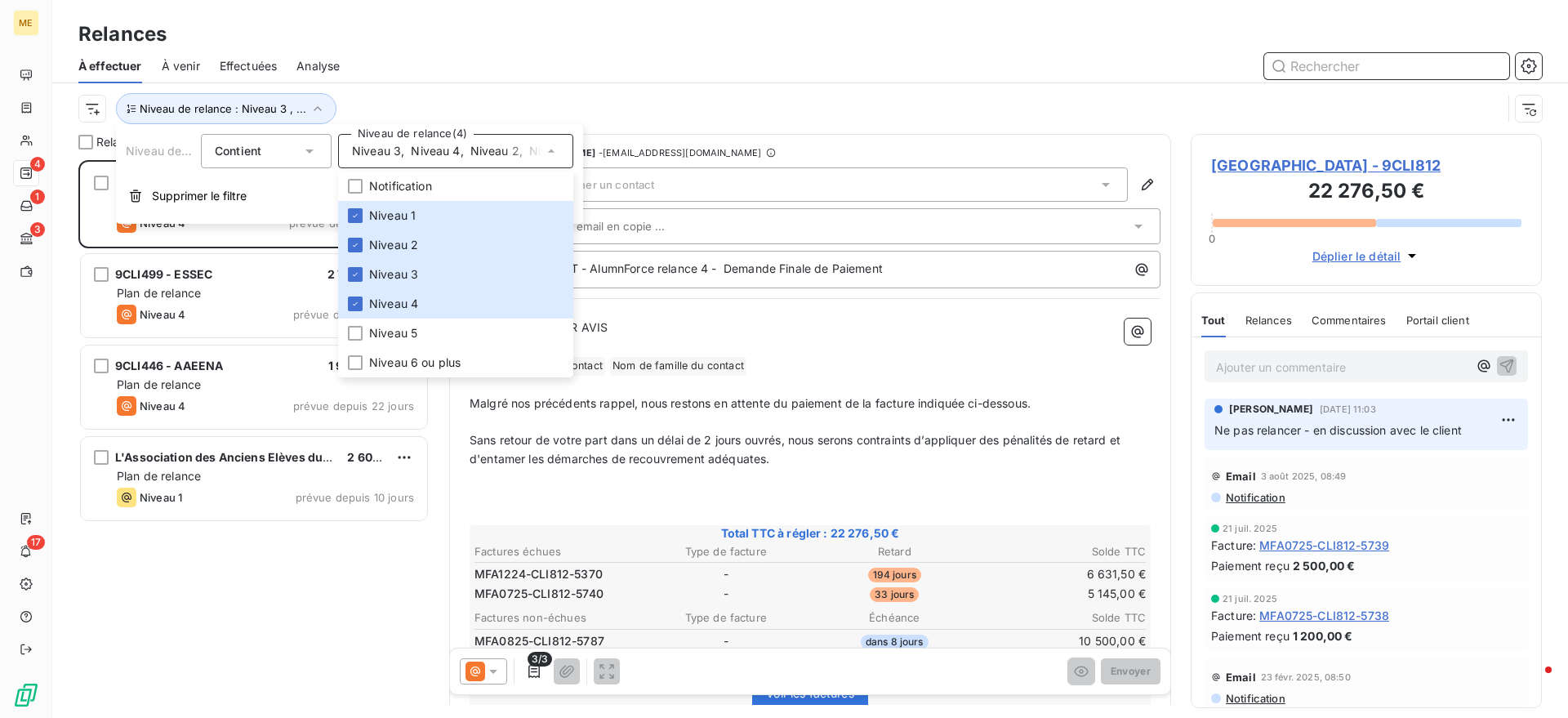
click at [1322, 58] on input "text" at bounding box center [1387, 66] width 245 height 26
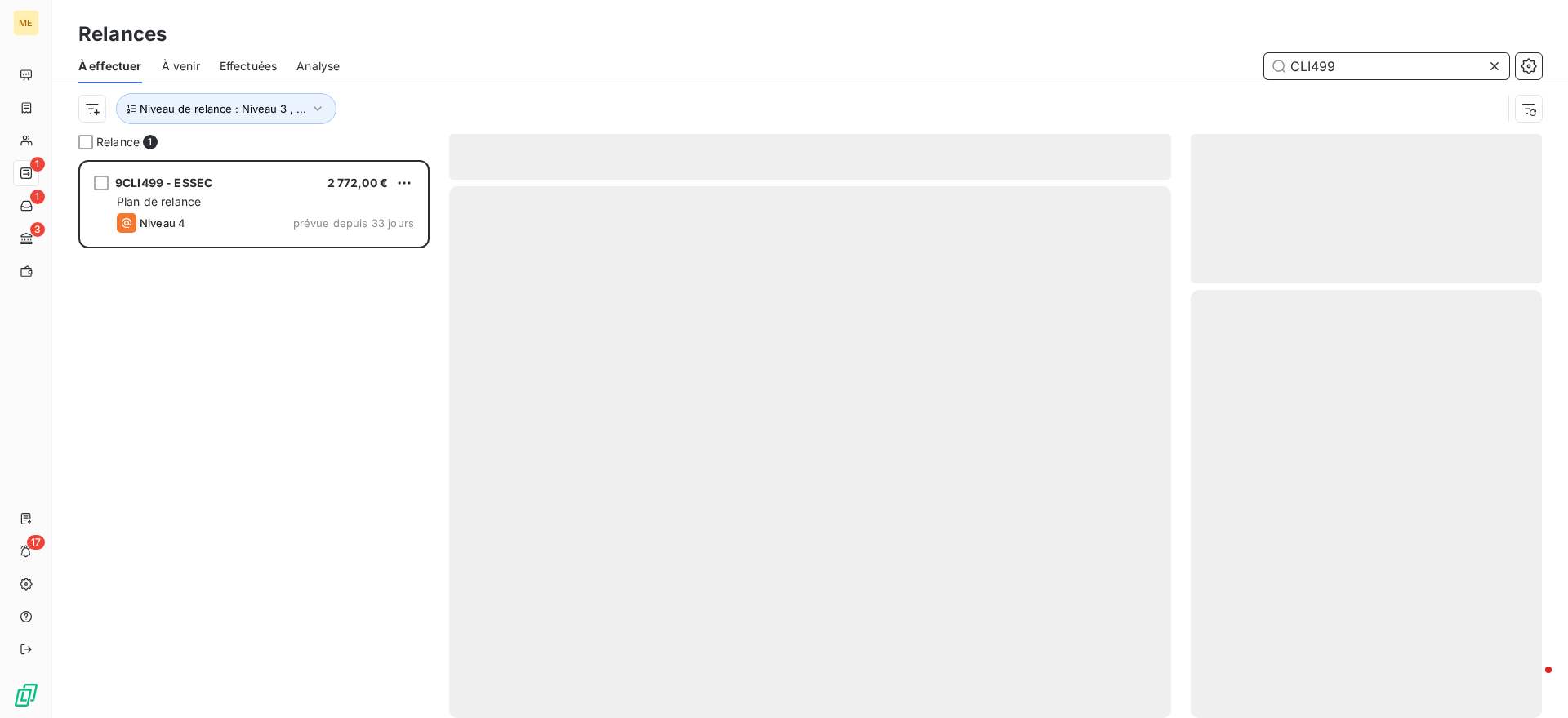
scroll to position [542, 336]
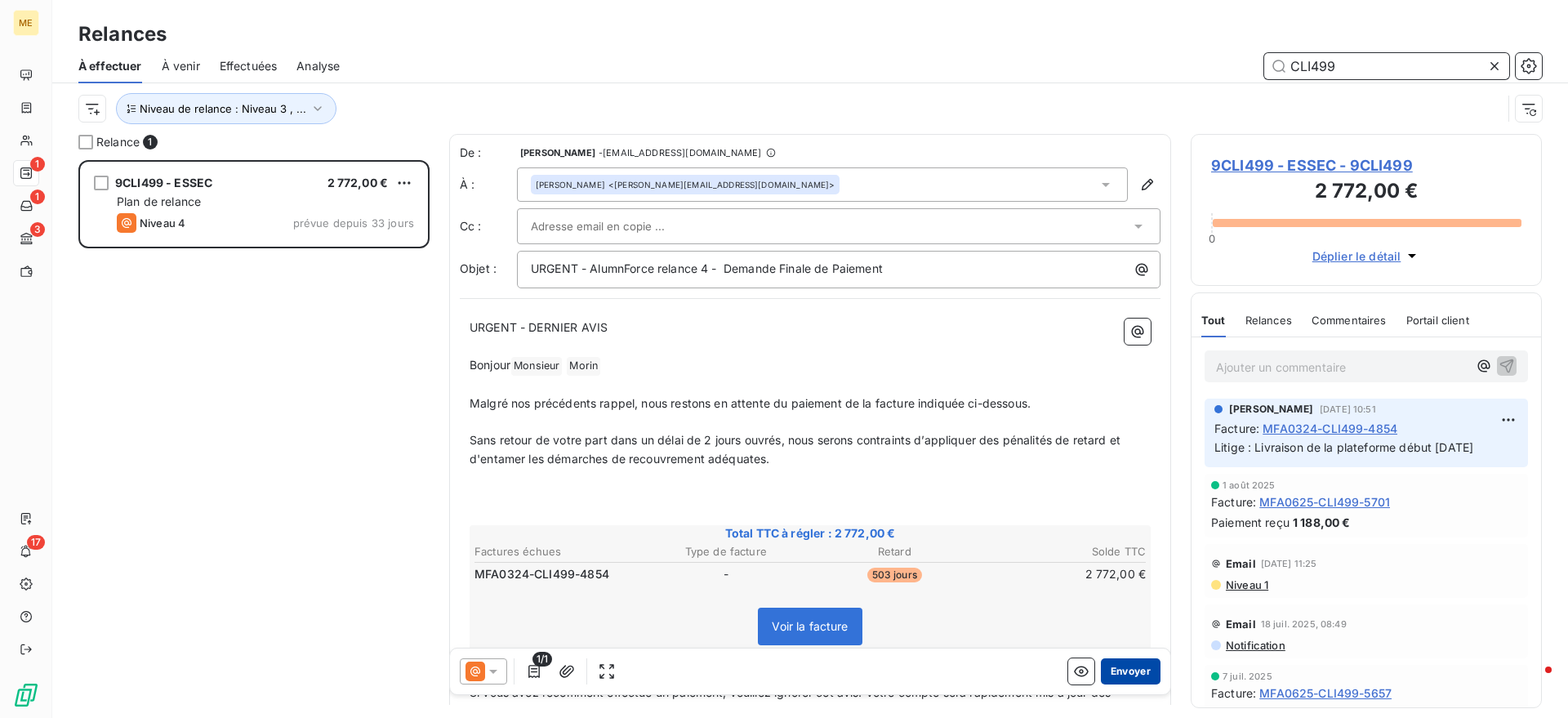
type input "CLI499"
click at [1127, 659] on button "Envoyer" at bounding box center [1131, 671] width 60 height 26
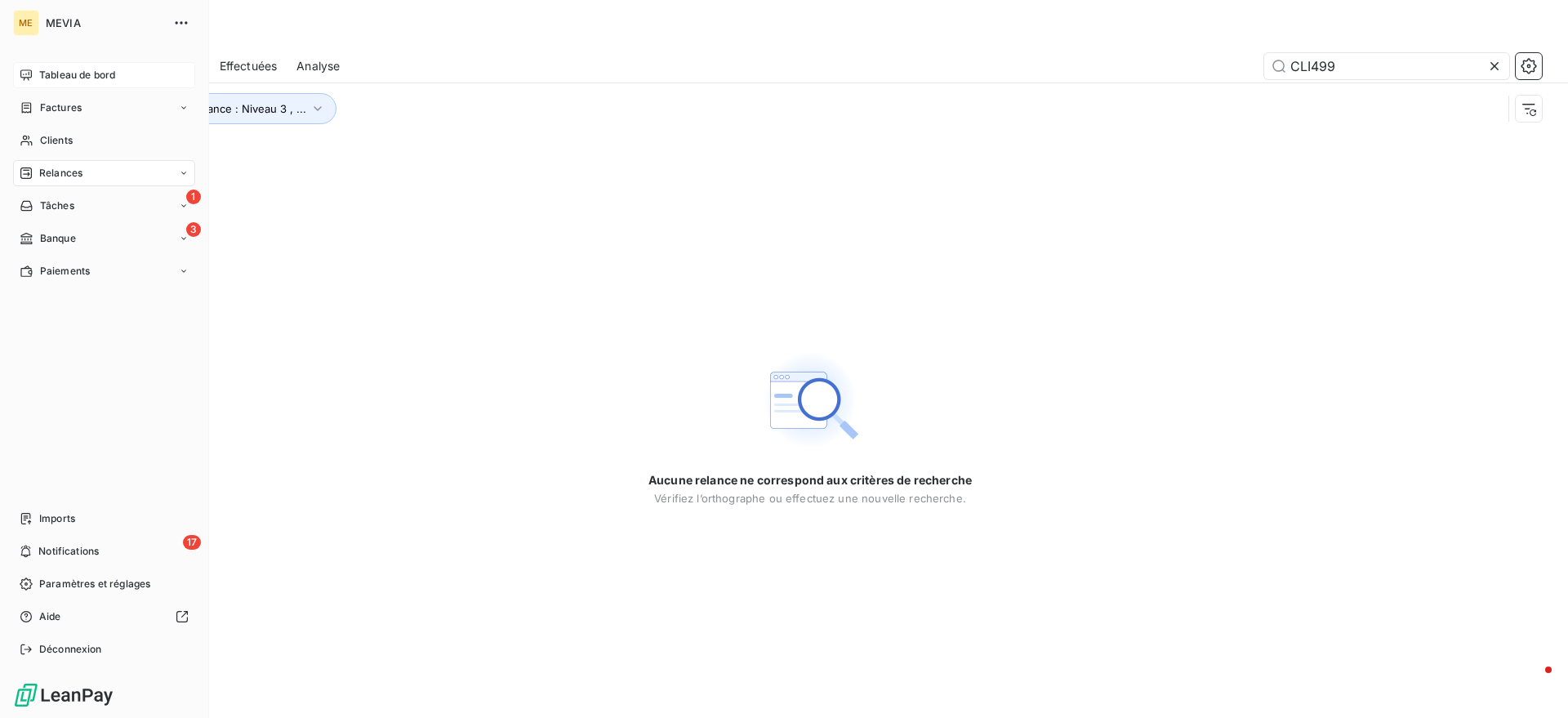
click at [46, 71] on span "Tableau de bord" at bounding box center [77, 75] width 76 height 15
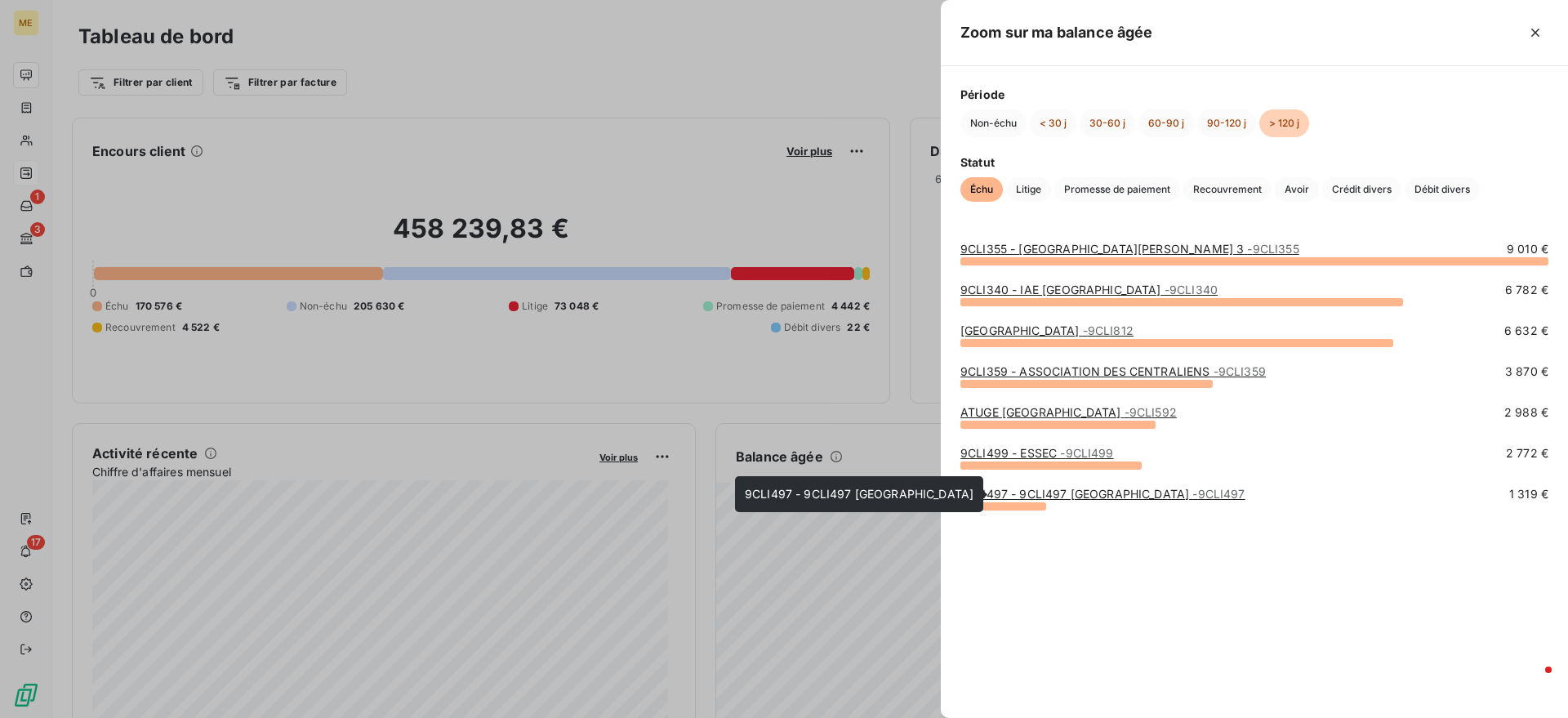
click at [1023, 491] on link "9CLI497 - 9CLI497 [GEOGRAPHIC_DATA] - 9CLI497" at bounding box center [1103, 494] width 285 height 14
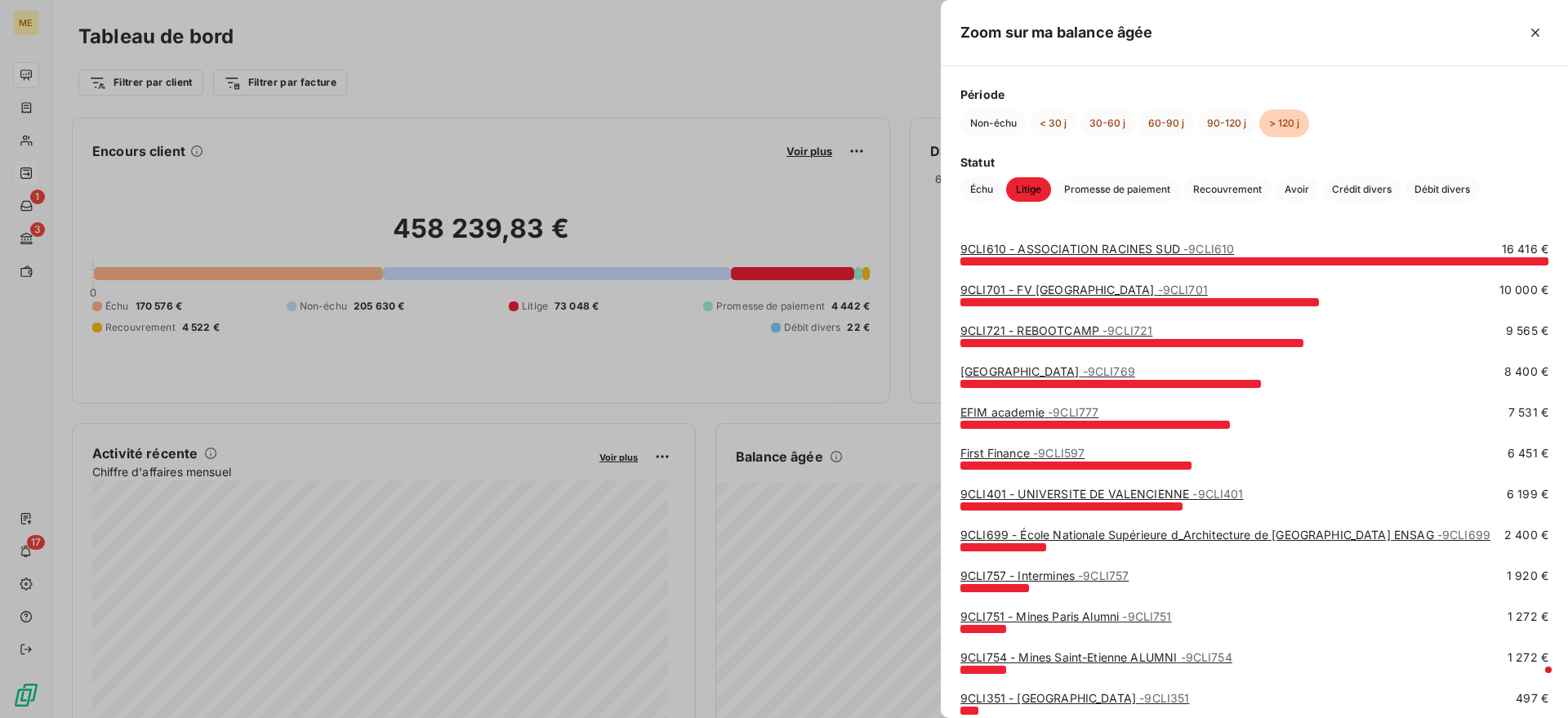
drag, startPoint x: 1114, startPoint y: 246, endPoint x: 1147, endPoint y: 289, distance: 54.2
click at [1147, 289] on div "9CLI610 - ASSOCIATION RACINES SUD - 9CLI610 16 416 € 9CLI701 - [GEOGRAPHIC_DATA…" at bounding box center [1254, 470] width 627 height 496
click at [1143, 290] on link "9CLI701 - FV [GEOGRAPHIC_DATA] - 9CLI701" at bounding box center [1084, 289] width 247 height 14
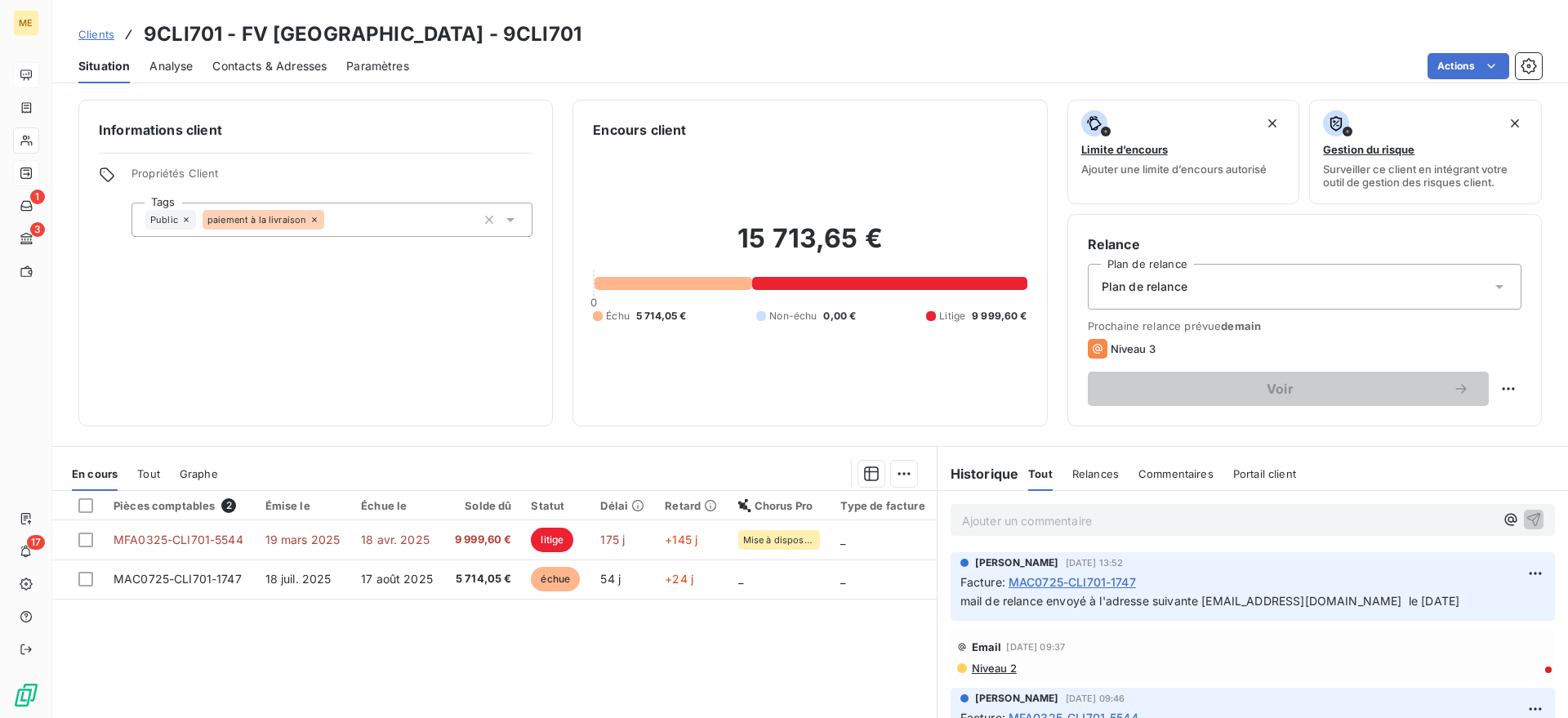
drag, startPoint x: 1194, startPoint y: 601, endPoint x: 1438, endPoint y: 598, distance: 244.0
click at [1438, 598] on span "mail de relance envoyé à l'adresse suivante [EMAIL_ADDRESS][DOMAIN_NAME] le [DA…" at bounding box center [1210, 601] width 499 height 14
copy span "[EMAIL_ADDRESS][DOMAIN_NAME]"
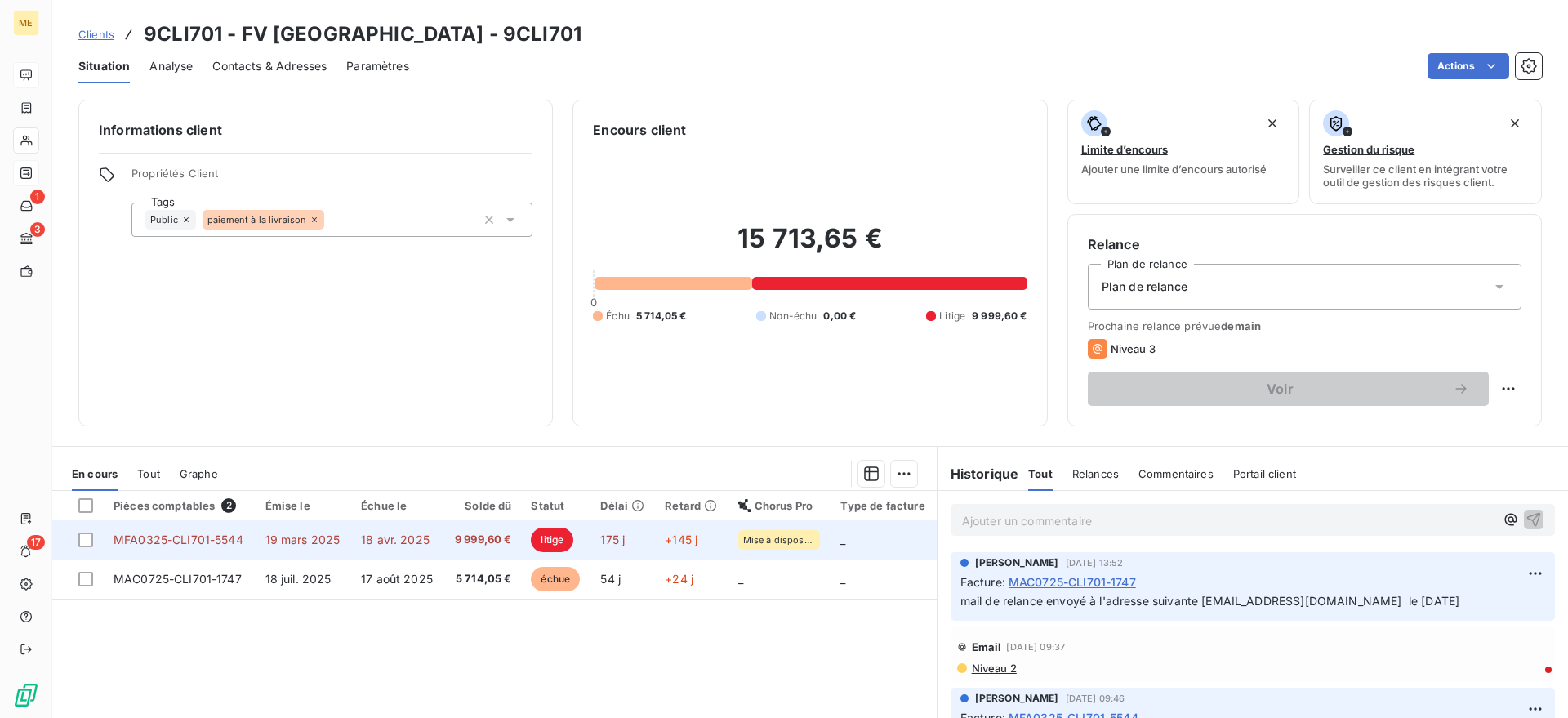
click at [346, 530] on td "19 mars 2025" at bounding box center [304, 540] width 97 height 39
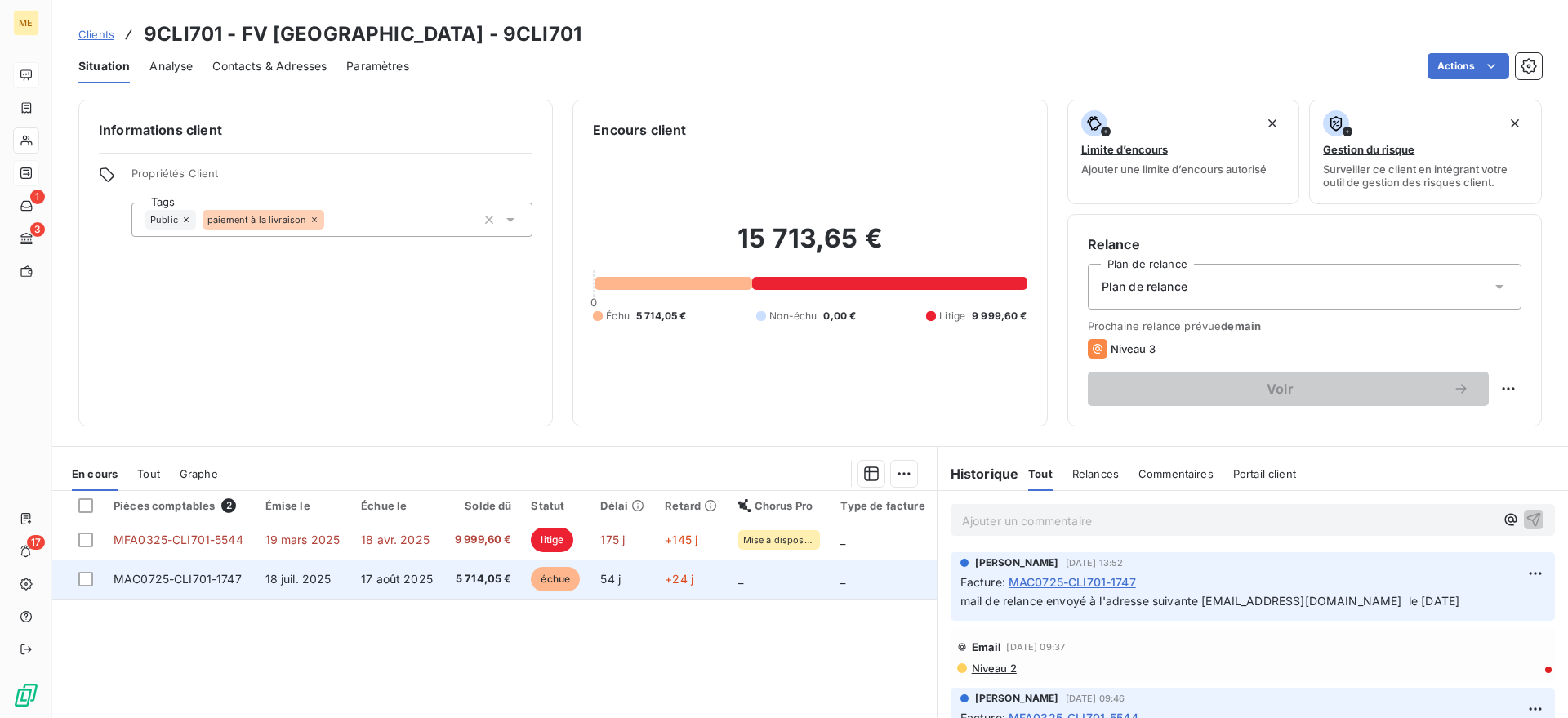
click at [306, 577] on span "18 juil. 2025" at bounding box center [298, 579] width 66 height 14
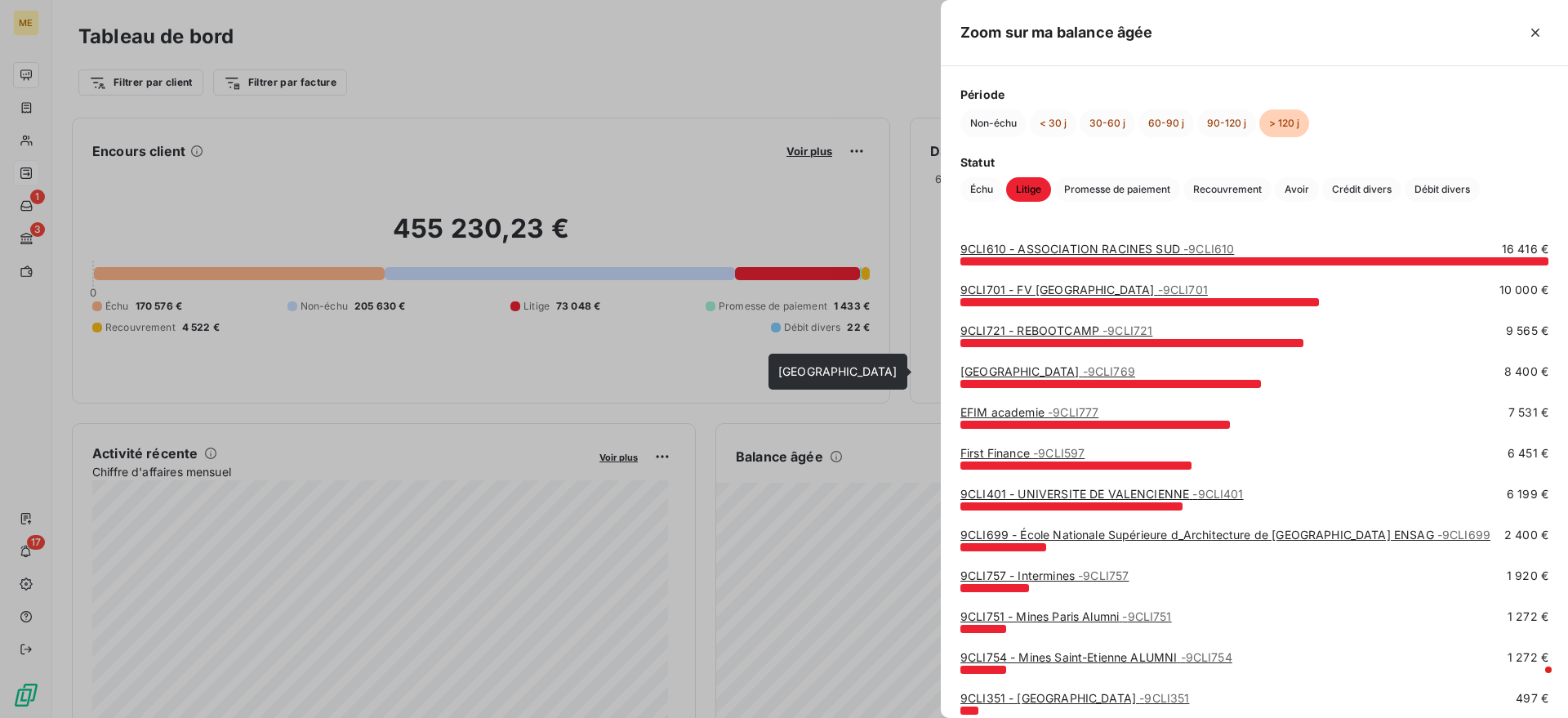
click at [1098, 369] on link "[GEOGRAPHIC_DATA]" at bounding box center [1048, 371] width 175 height 14
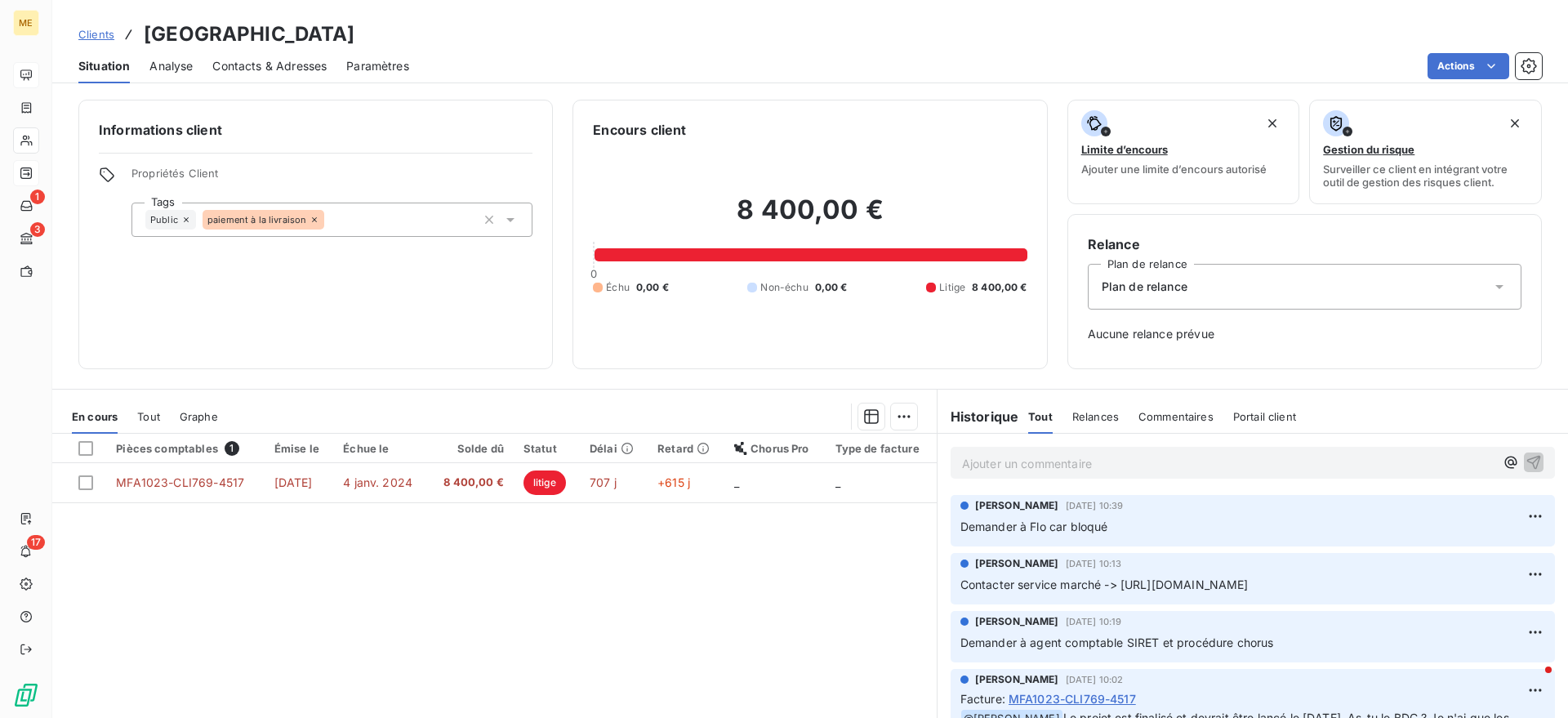
drag, startPoint x: 1318, startPoint y: 588, endPoint x: 1114, endPoint y: 587, distance: 204.0
click at [1114, 587] on p "Contacter service marché -> [URL][DOMAIN_NAME]" at bounding box center [1253, 586] width 585 height 19
drag, startPoint x: 530, startPoint y: 30, endPoint x: 475, endPoint y: 30, distance: 55.0
click at [356, 30] on h3 "[GEOGRAPHIC_DATA]" at bounding box center [250, 34] width 212 height 29
click at [1496, 516] on html "ME 1 3 17 Clients [GEOGRAPHIC_DATA] - 9CLI769 Situation Analyse Contacts & Adre…" at bounding box center [784, 359] width 1568 height 718
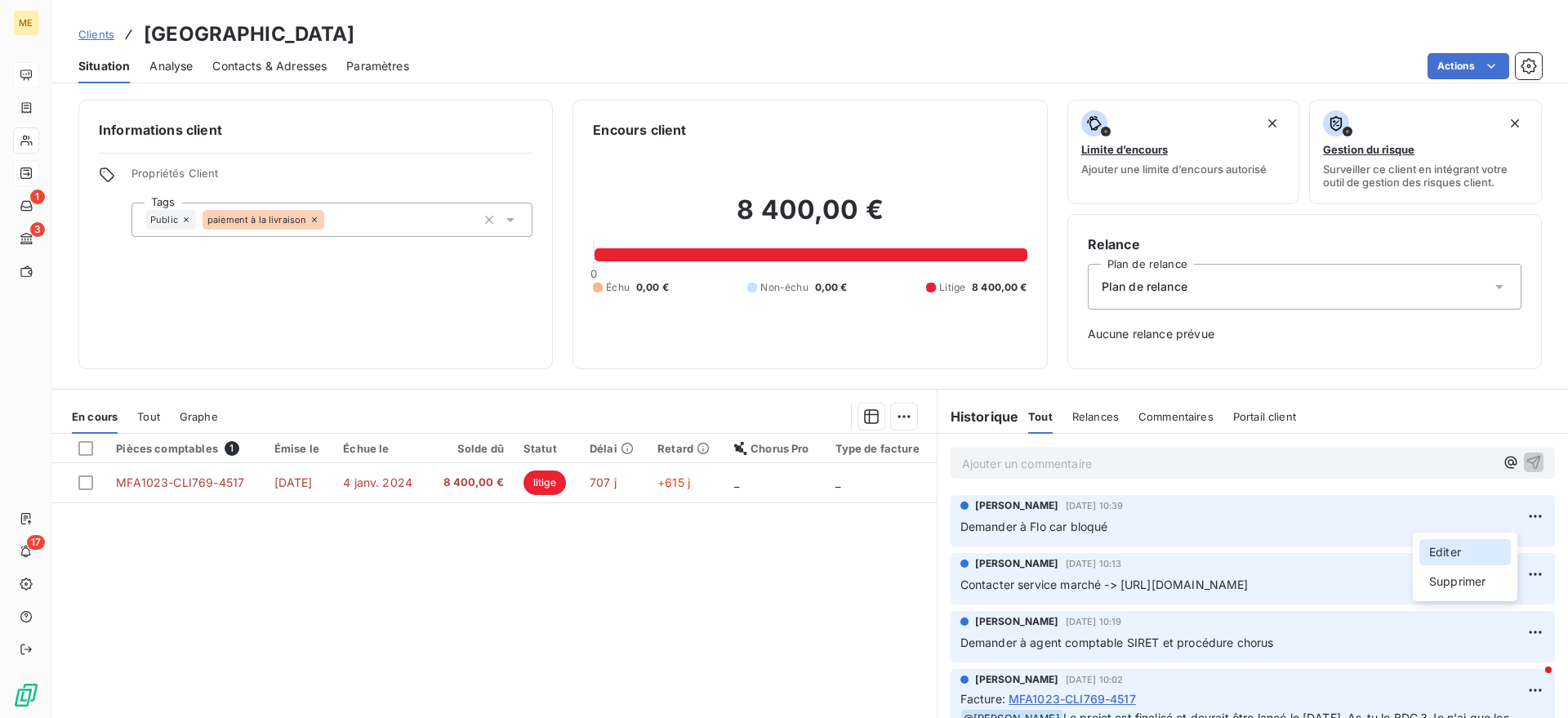
click at [1460, 553] on div "Editer" at bounding box center [1466, 551] width 92 height 26
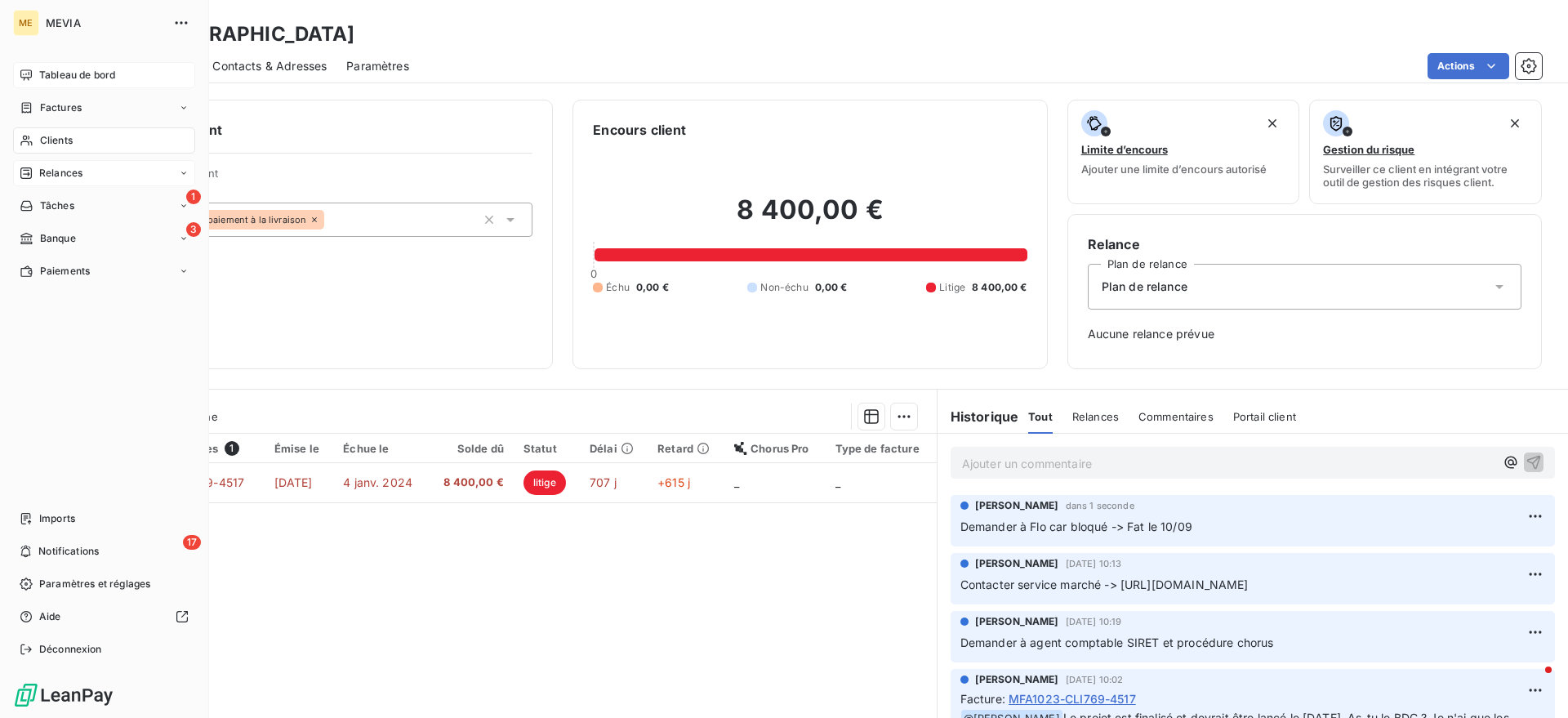
click at [73, 66] on div "Tableau de bord" at bounding box center [104, 75] width 182 height 26
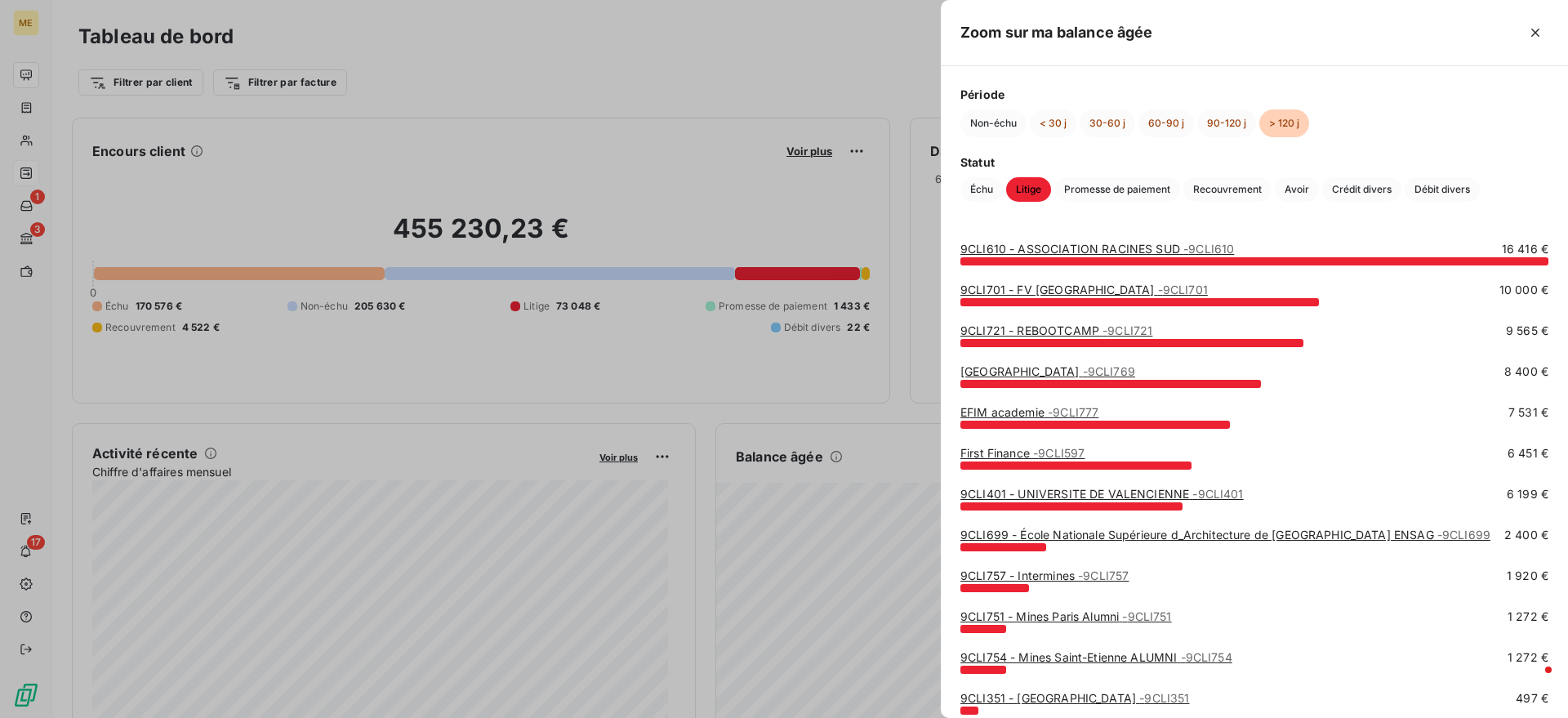
click at [1052, 492] on link "9CLI401 - UNIVERSITE DE VALENCIENNE - 9CLI401" at bounding box center [1103, 494] width 283 height 14
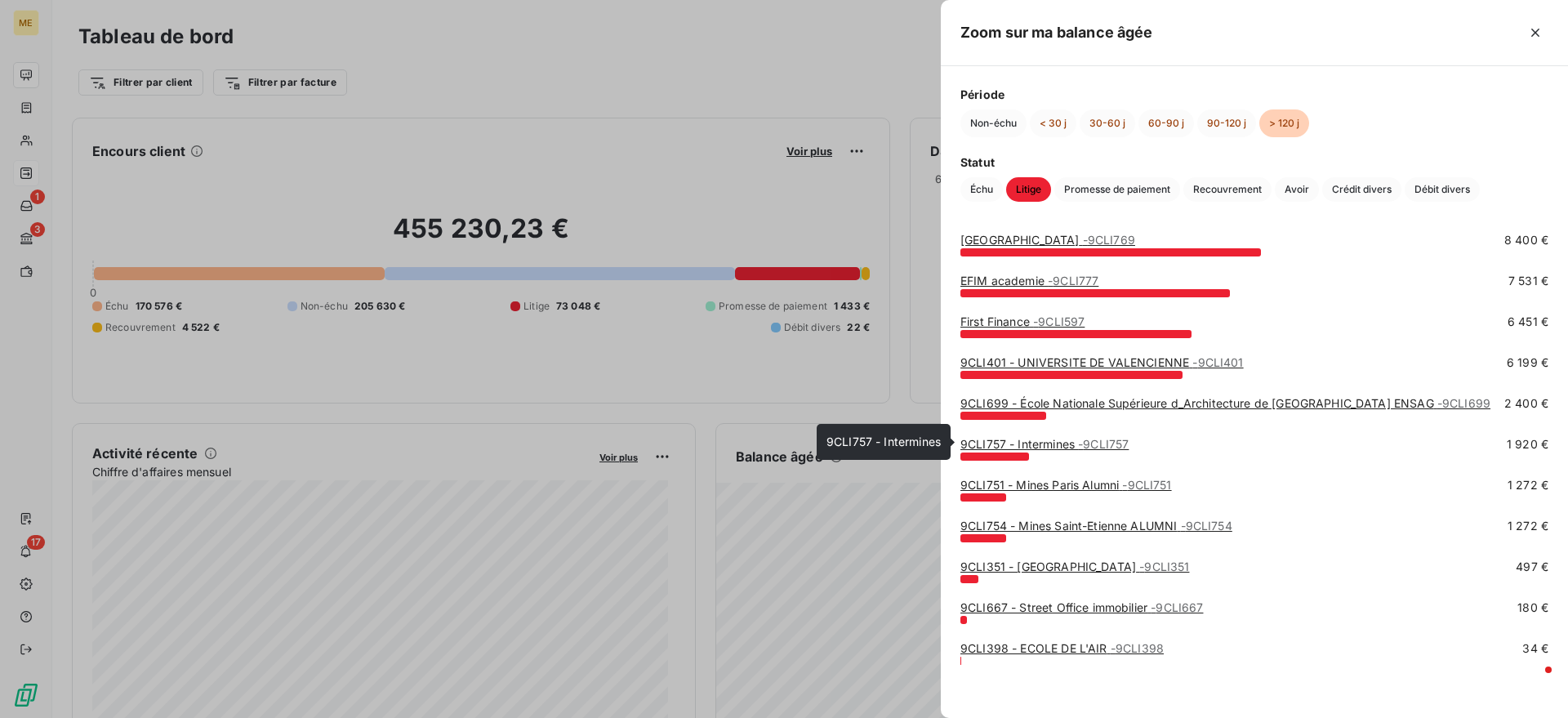
scroll to position [134, 0]
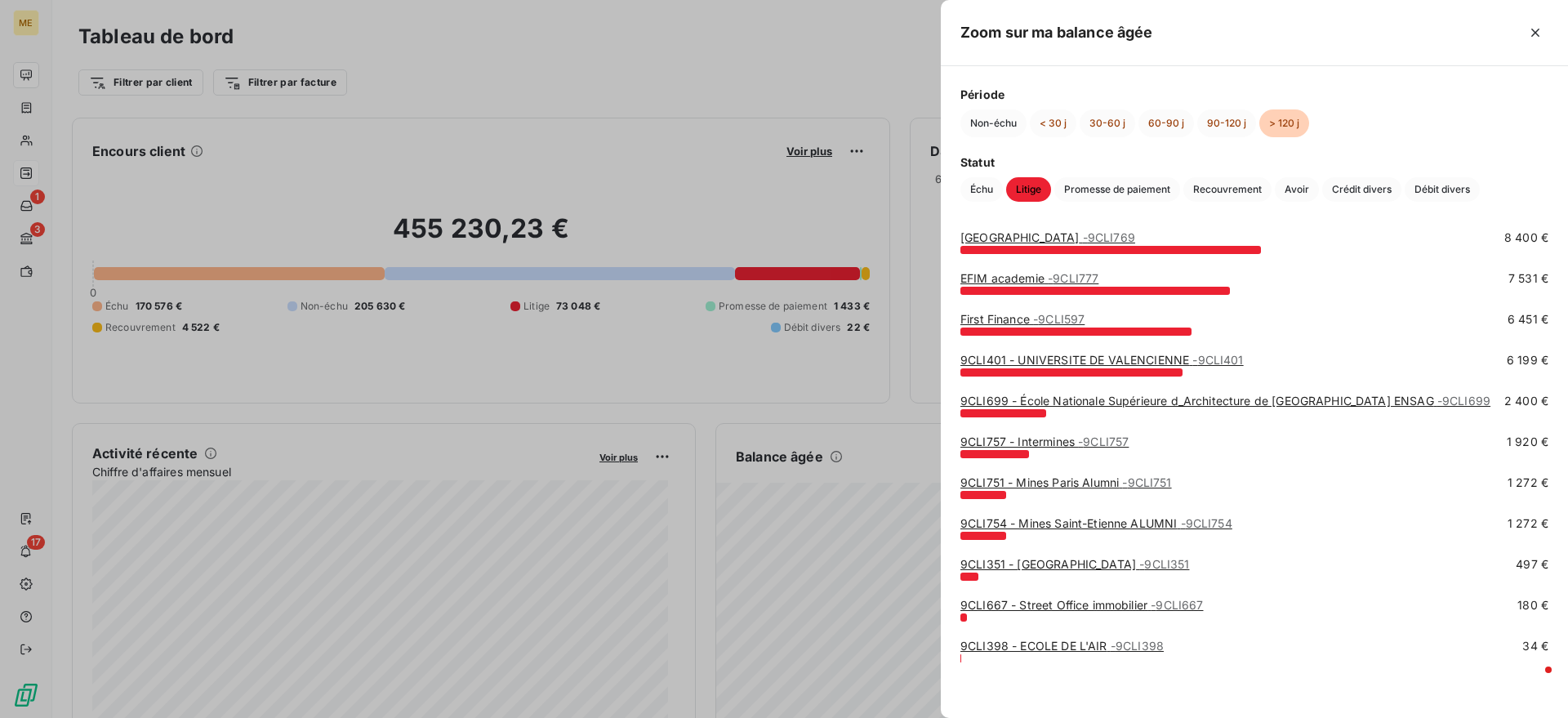
click at [654, 587] on div at bounding box center [784, 359] width 1568 height 718
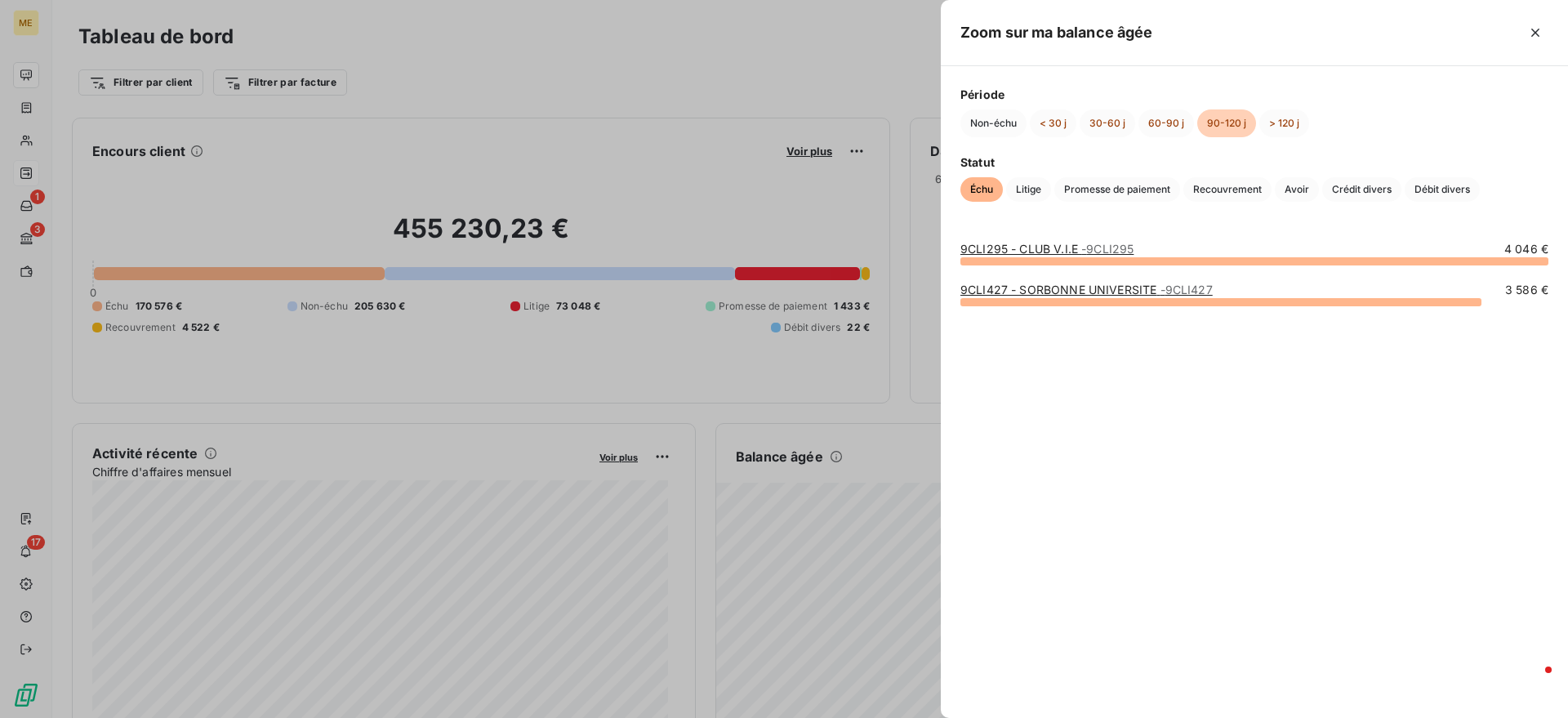
click at [728, 556] on div at bounding box center [784, 359] width 1568 height 718
